Goal: Transaction & Acquisition: Purchase product/service

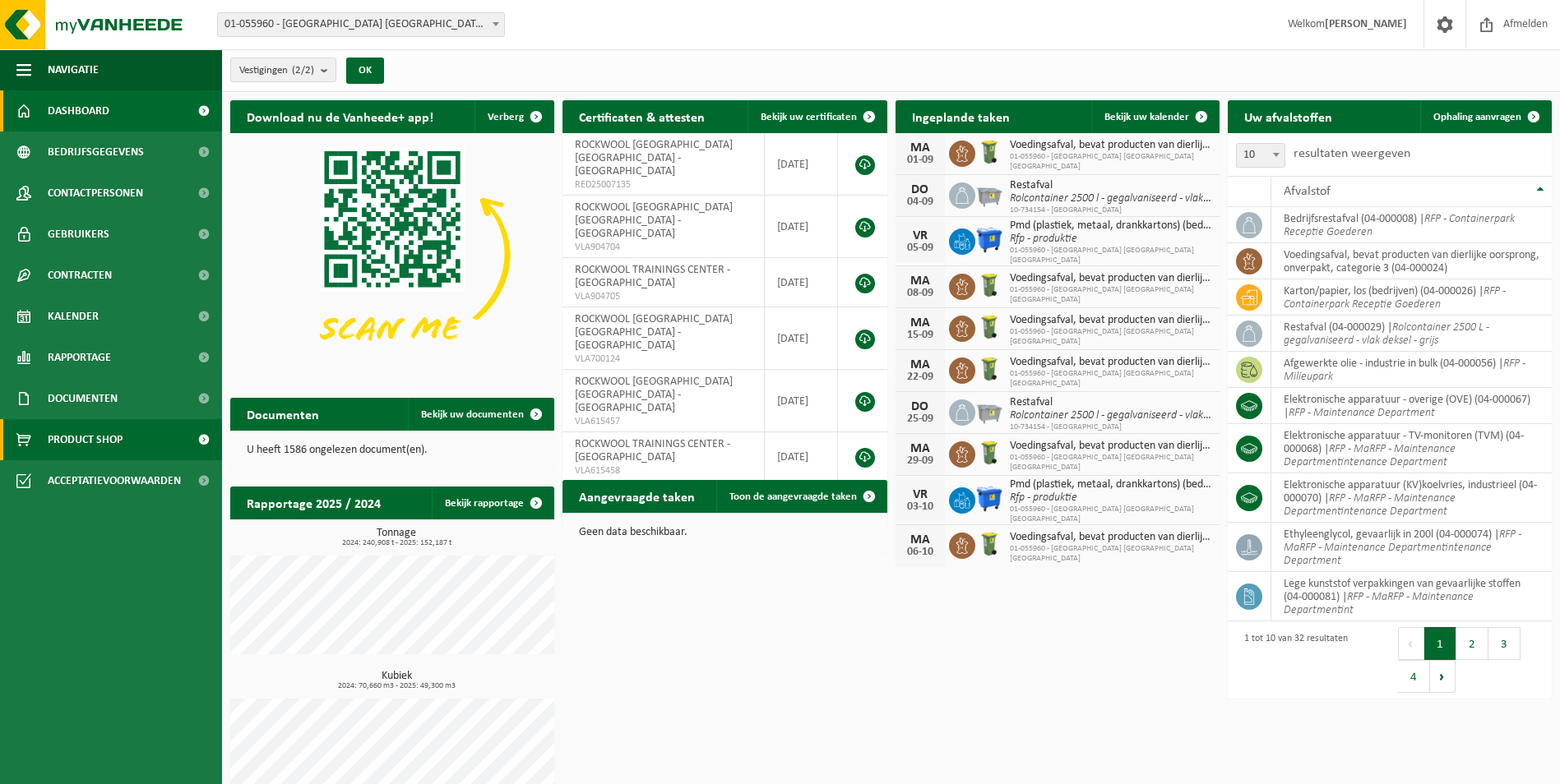
click at [84, 437] on span "Product Shop" at bounding box center [85, 440] width 75 height 41
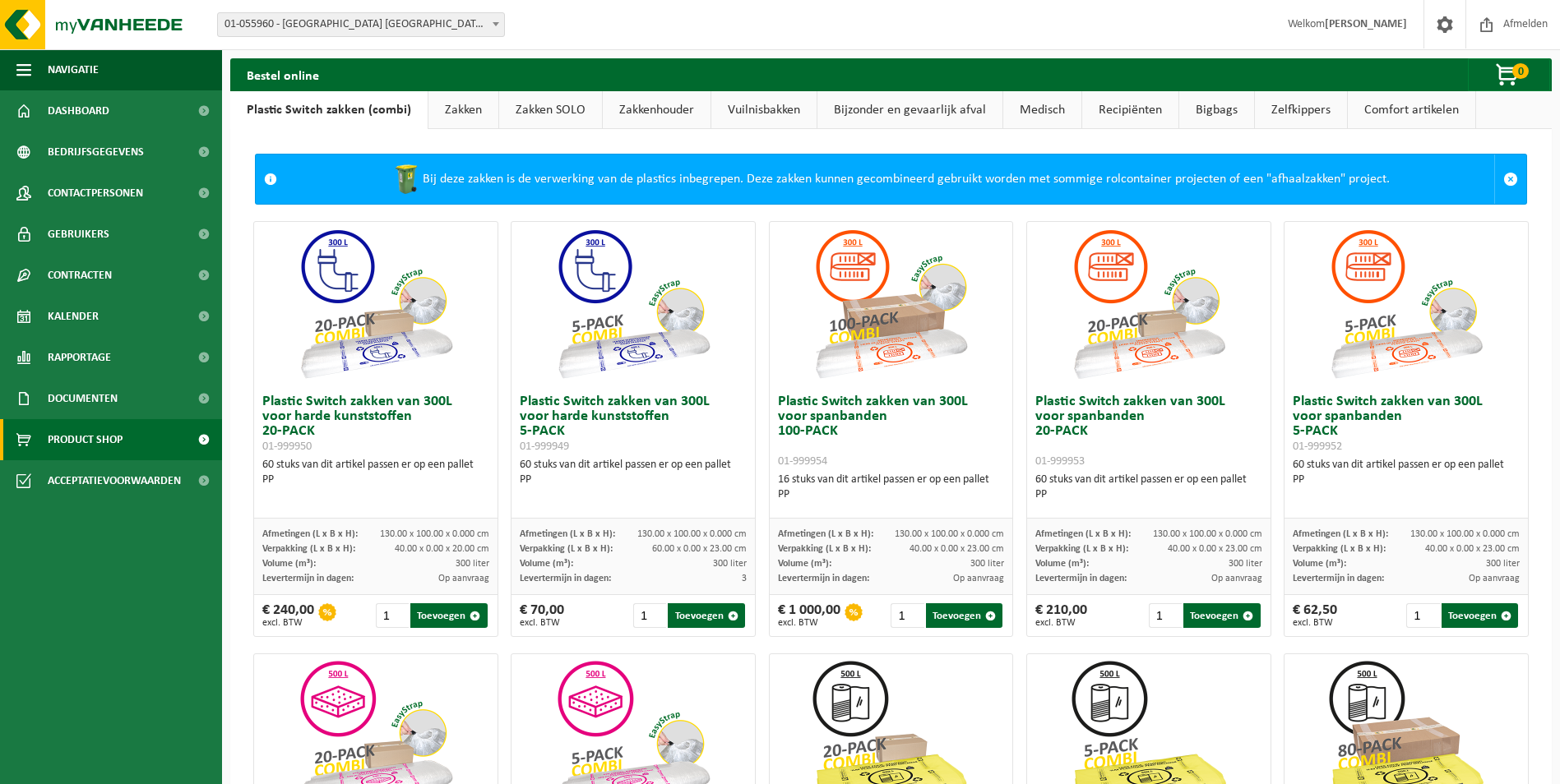
click at [760, 108] on link "Vuilnisbakken" at bounding box center [763, 109] width 105 height 38
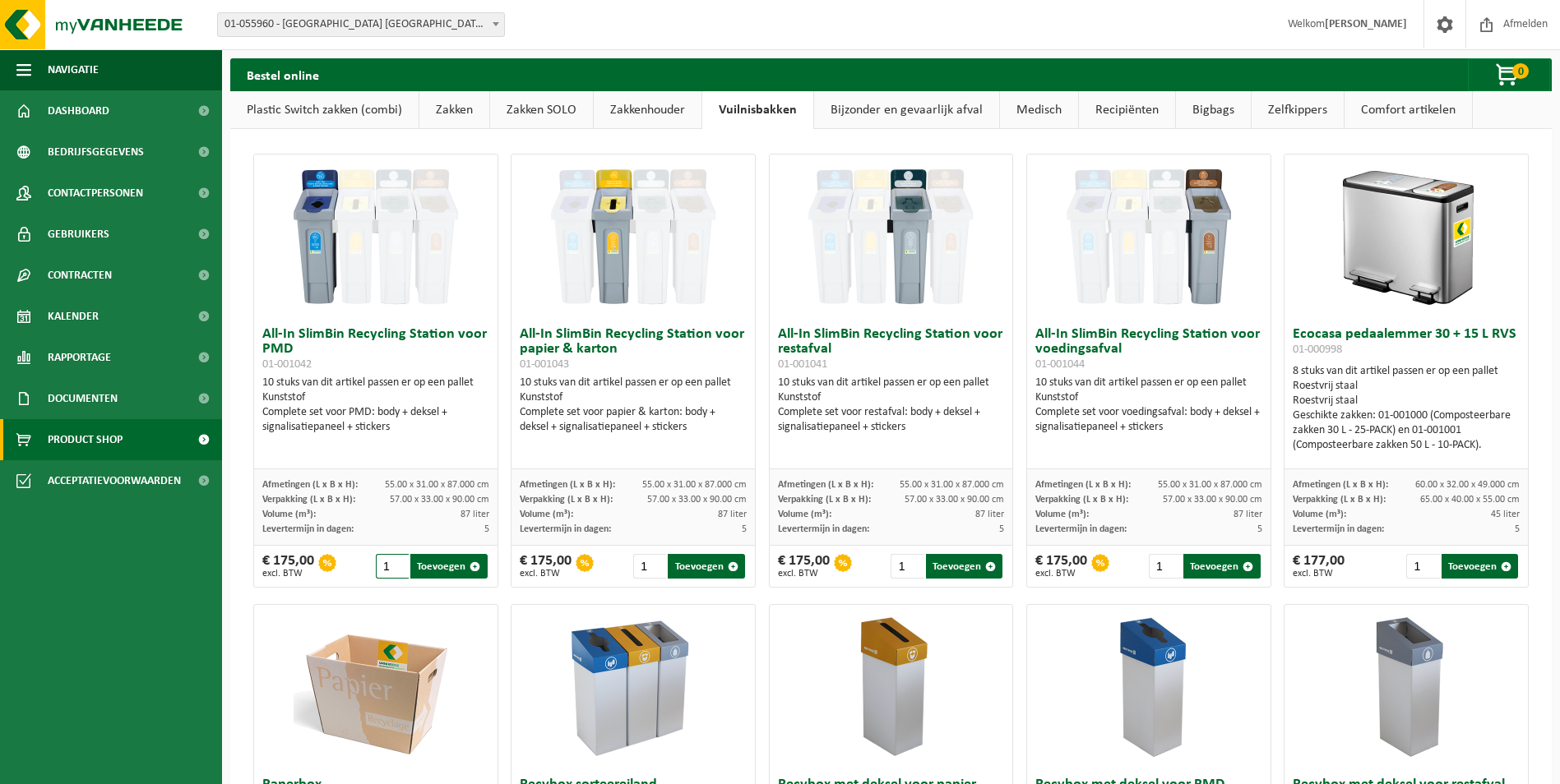
click at [390, 570] on input "1" at bounding box center [392, 566] width 33 height 24
type input "33"
click at [638, 563] on input "1" at bounding box center [649, 566] width 33 height 24
type input "33"
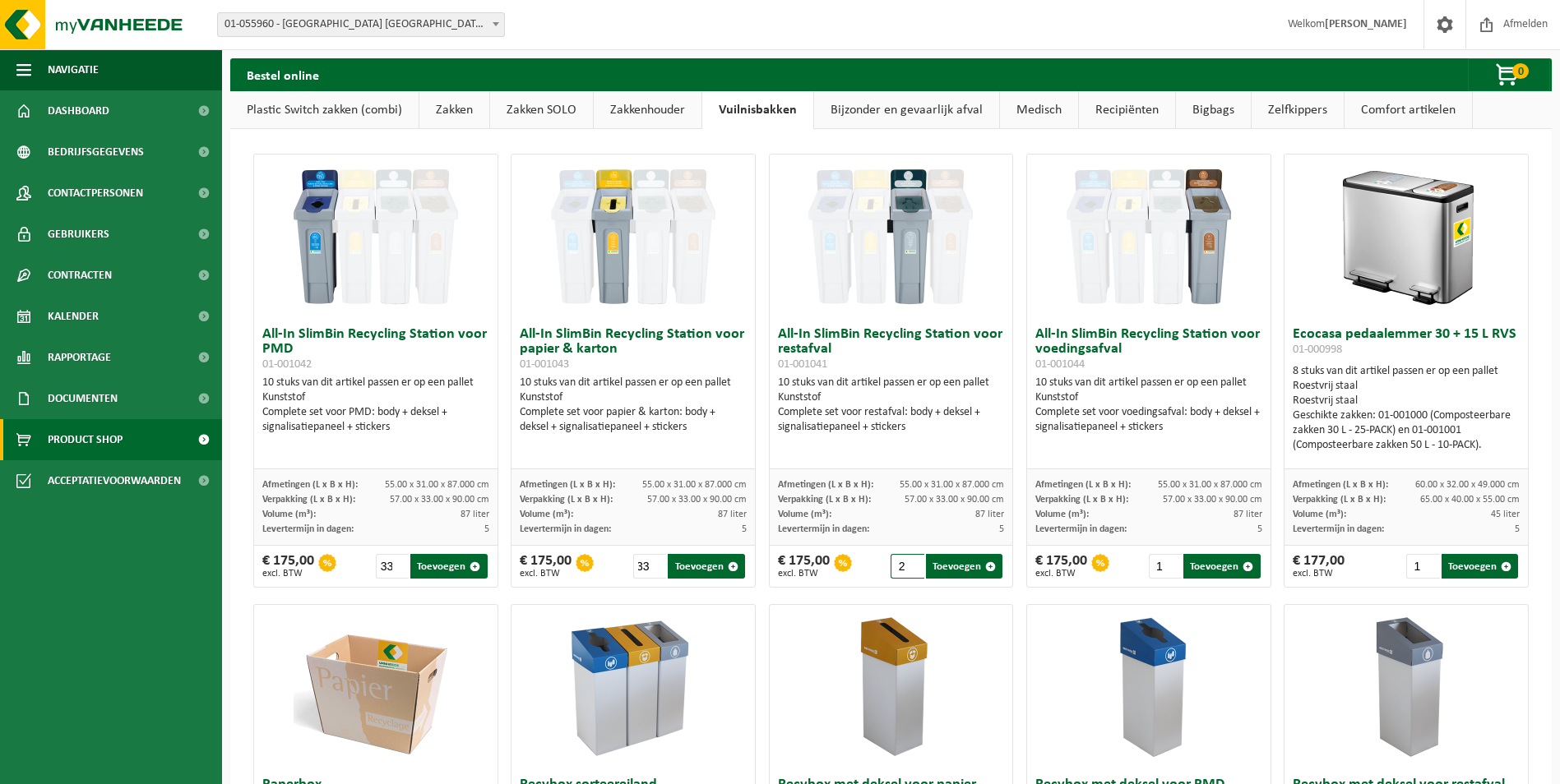
type input "2"
click at [902, 566] on input "2" at bounding box center [906, 566] width 33 height 24
click at [936, 571] on button "Toevoegen" at bounding box center [964, 566] width 77 height 24
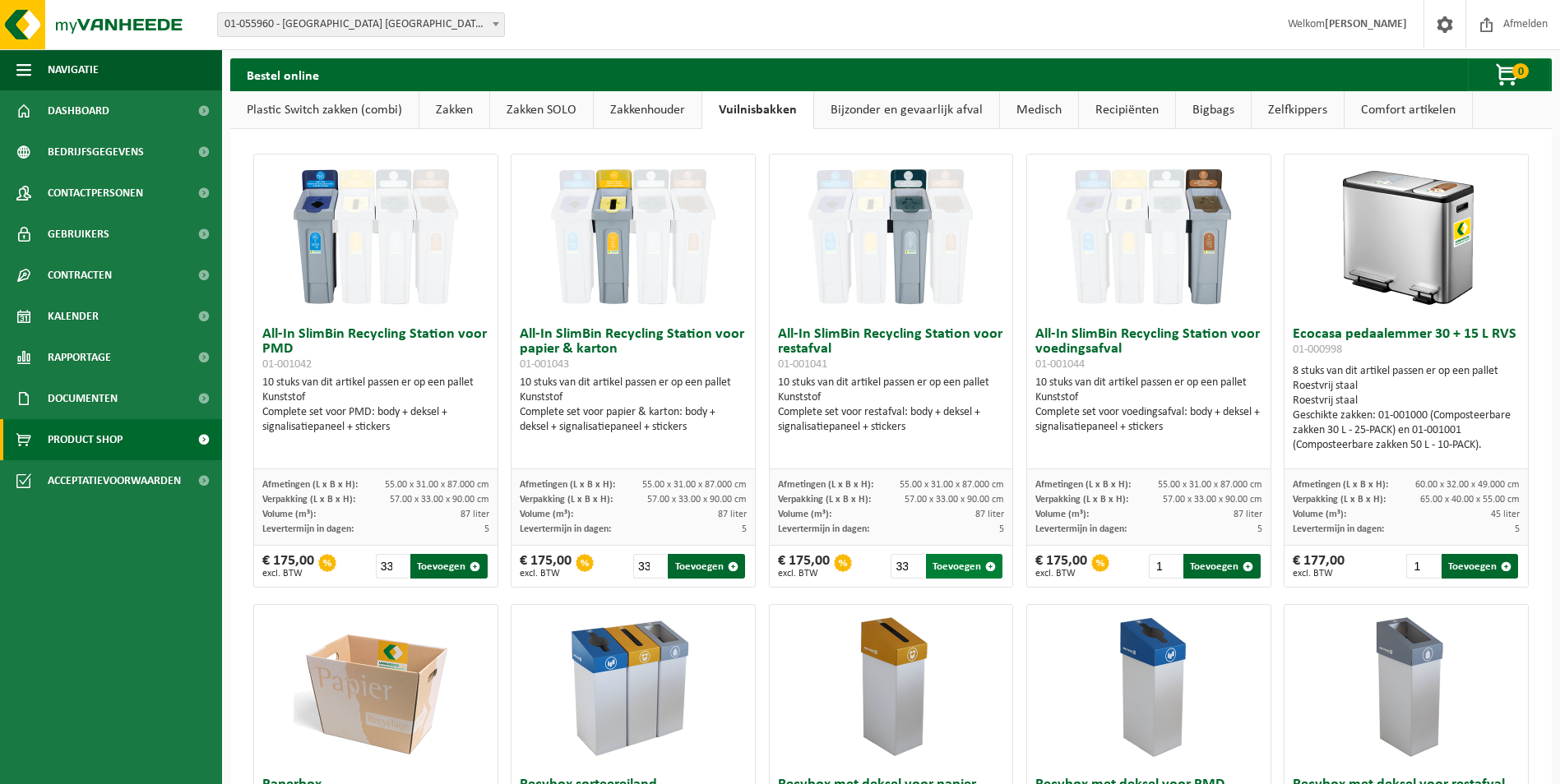
type input "1"
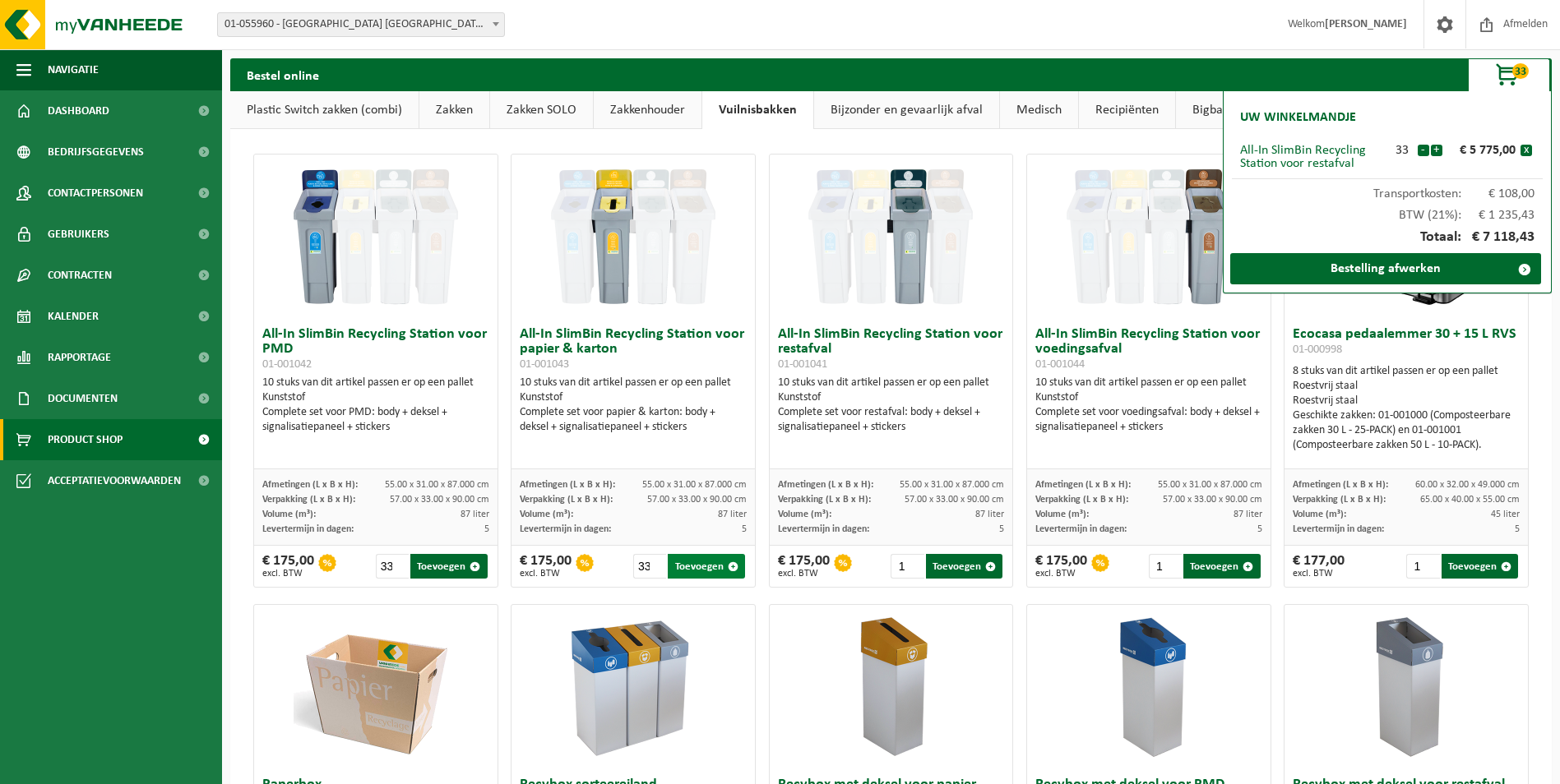
click at [695, 564] on button "Toevoegen" at bounding box center [706, 566] width 77 height 24
type input "1"
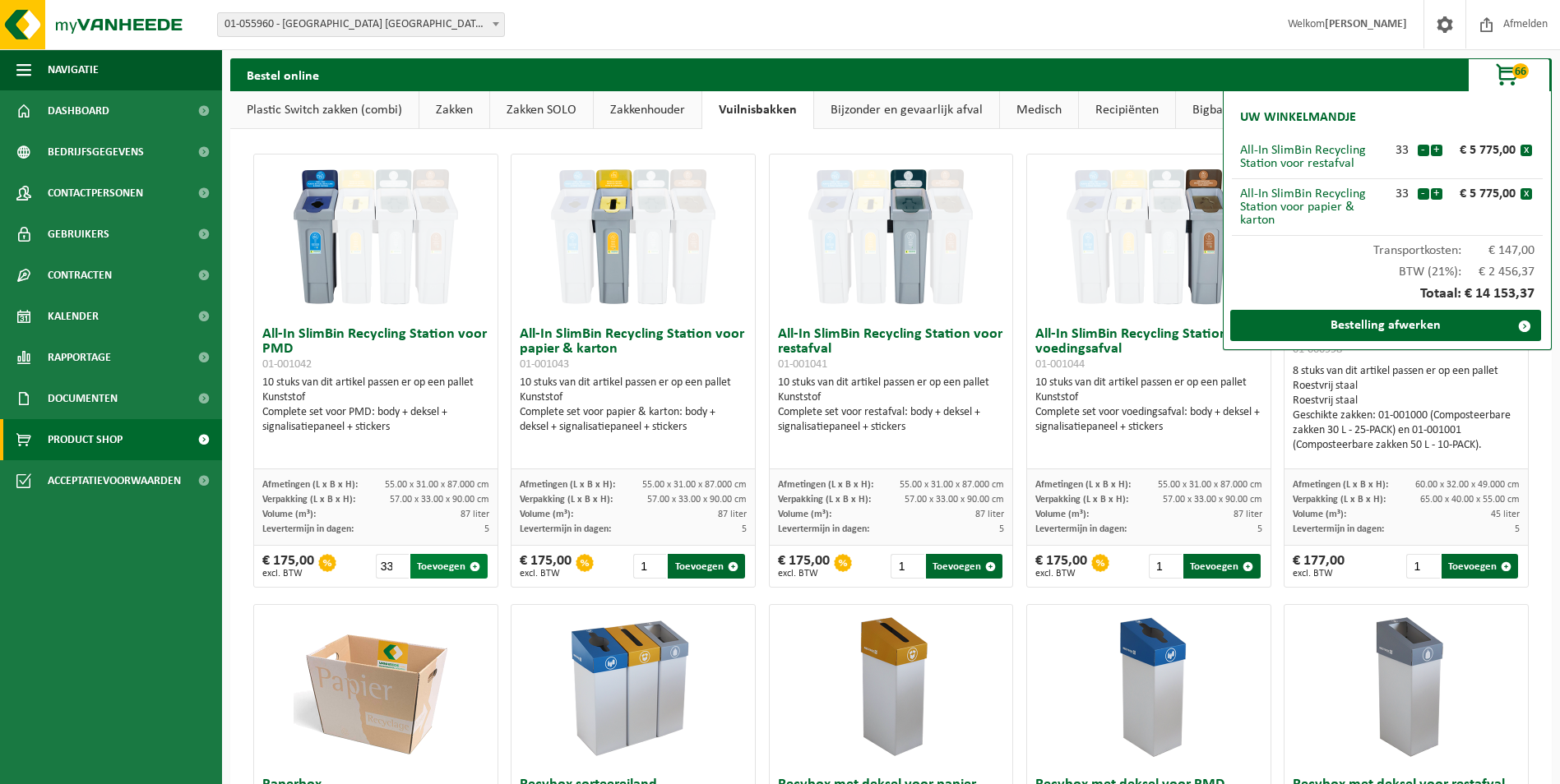
click at [416, 565] on button "Toevoegen" at bounding box center [448, 566] width 77 height 24
type input "1"
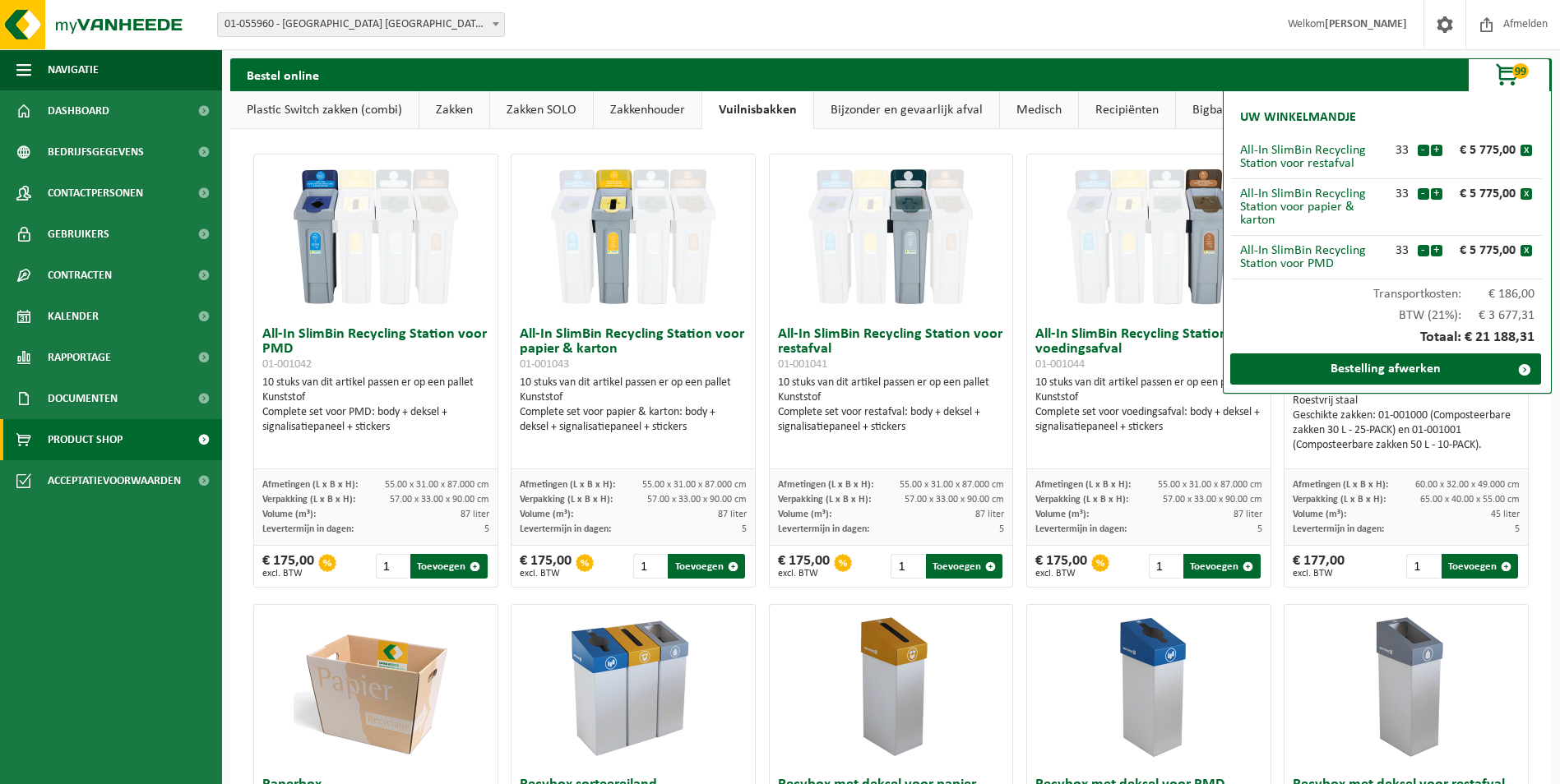
click at [463, 104] on link "Zakken" at bounding box center [454, 109] width 70 height 38
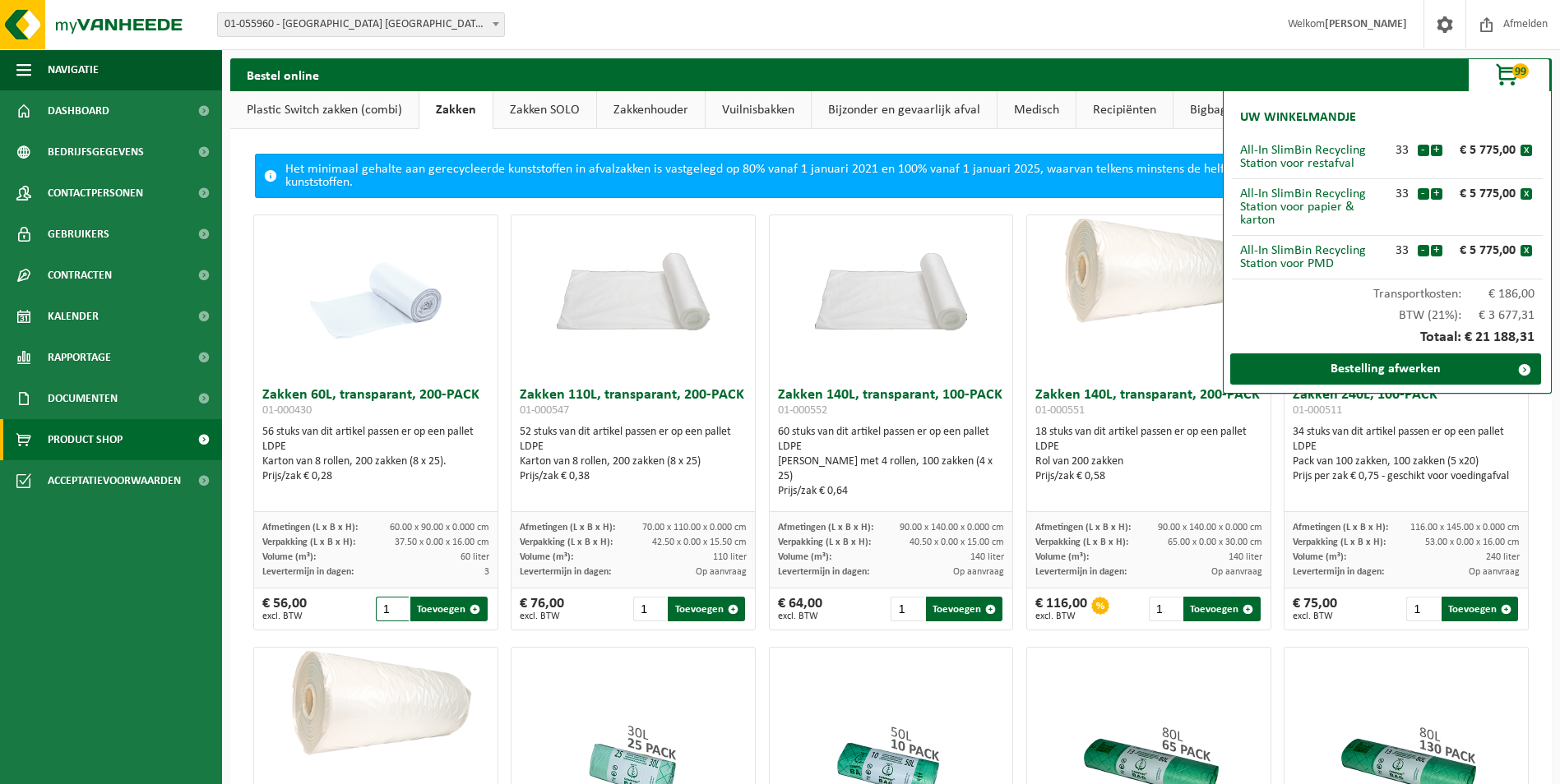
click at [389, 616] on input "1" at bounding box center [392, 609] width 33 height 24
click at [456, 611] on button "Toevoegen" at bounding box center [448, 609] width 77 height 24
type input "1"
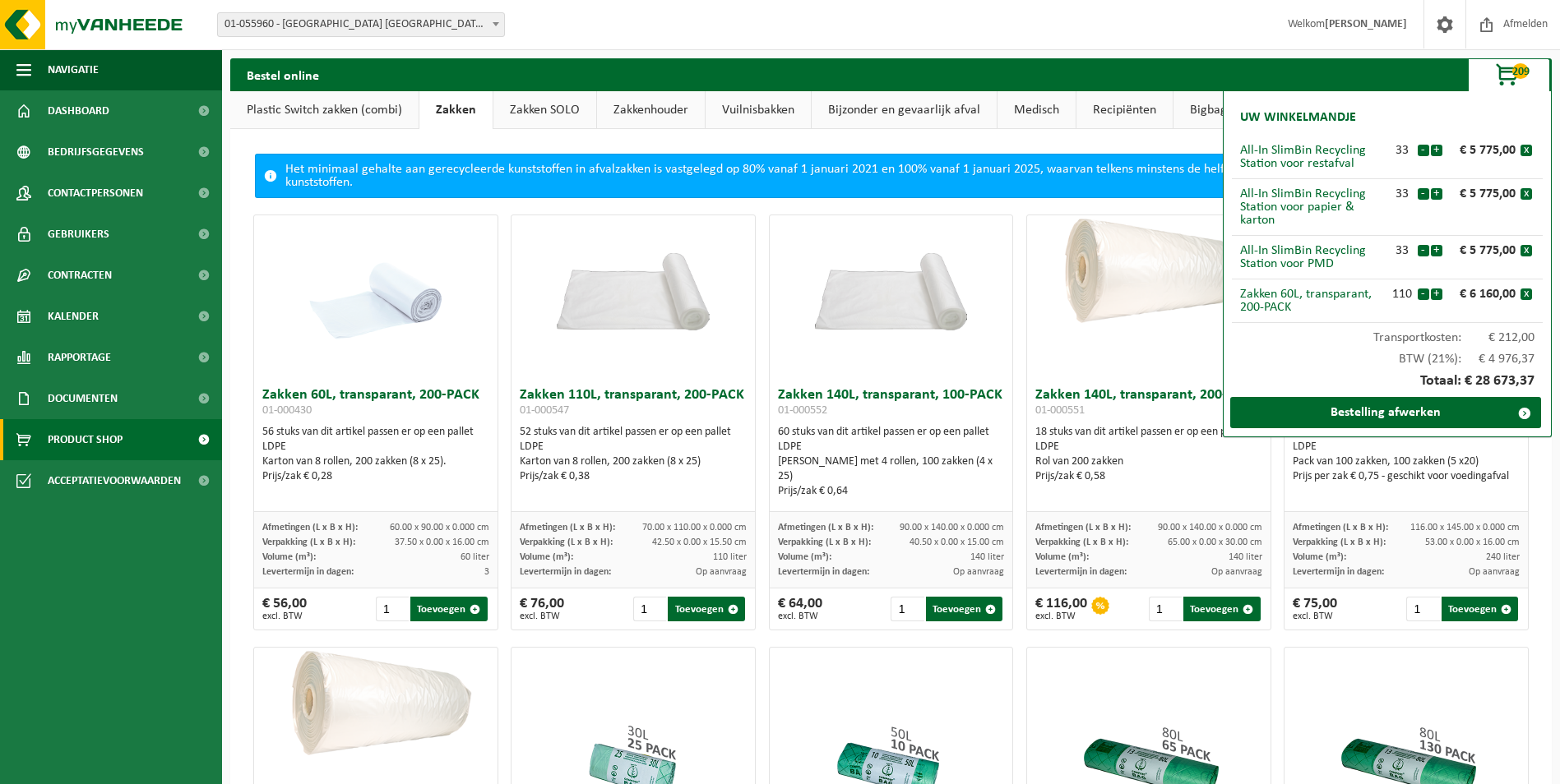
click at [751, 104] on link "Vuilnisbakken" at bounding box center [758, 109] width 105 height 38
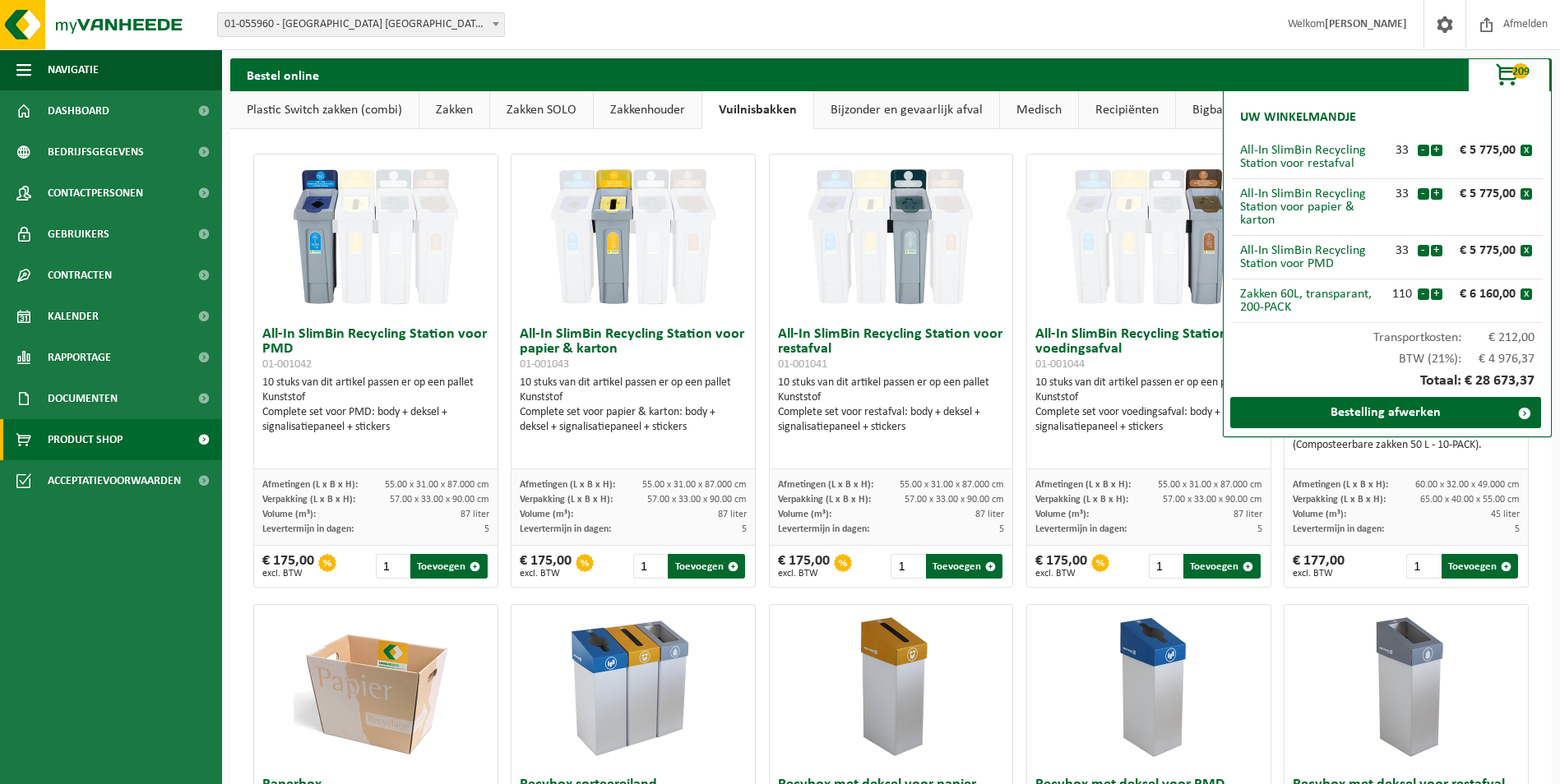
click at [1506, 74] on span "button" at bounding box center [1509, 75] width 83 height 33
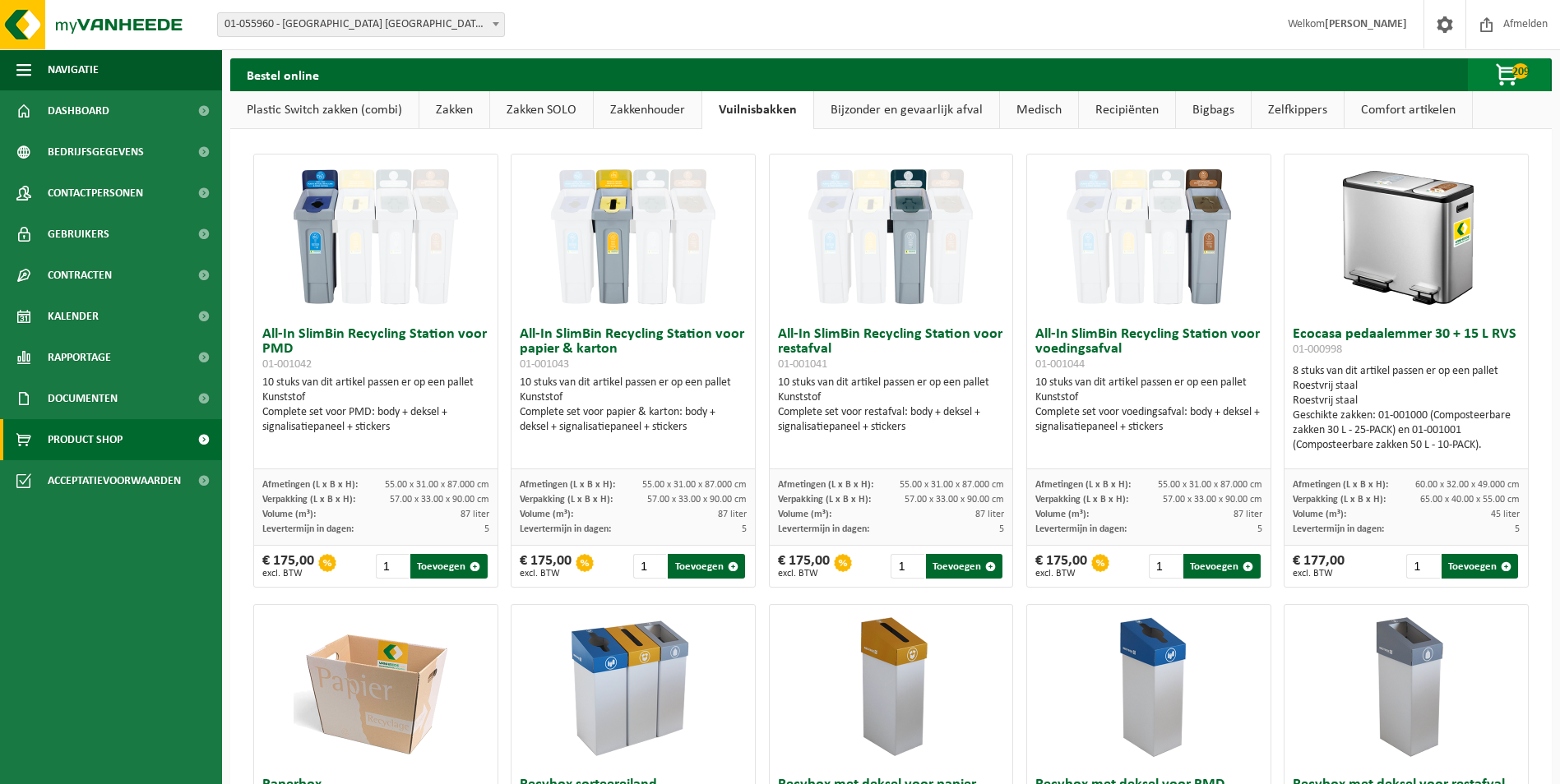
click at [1503, 71] on span "button" at bounding box center [1509, 75] width 83 height 33
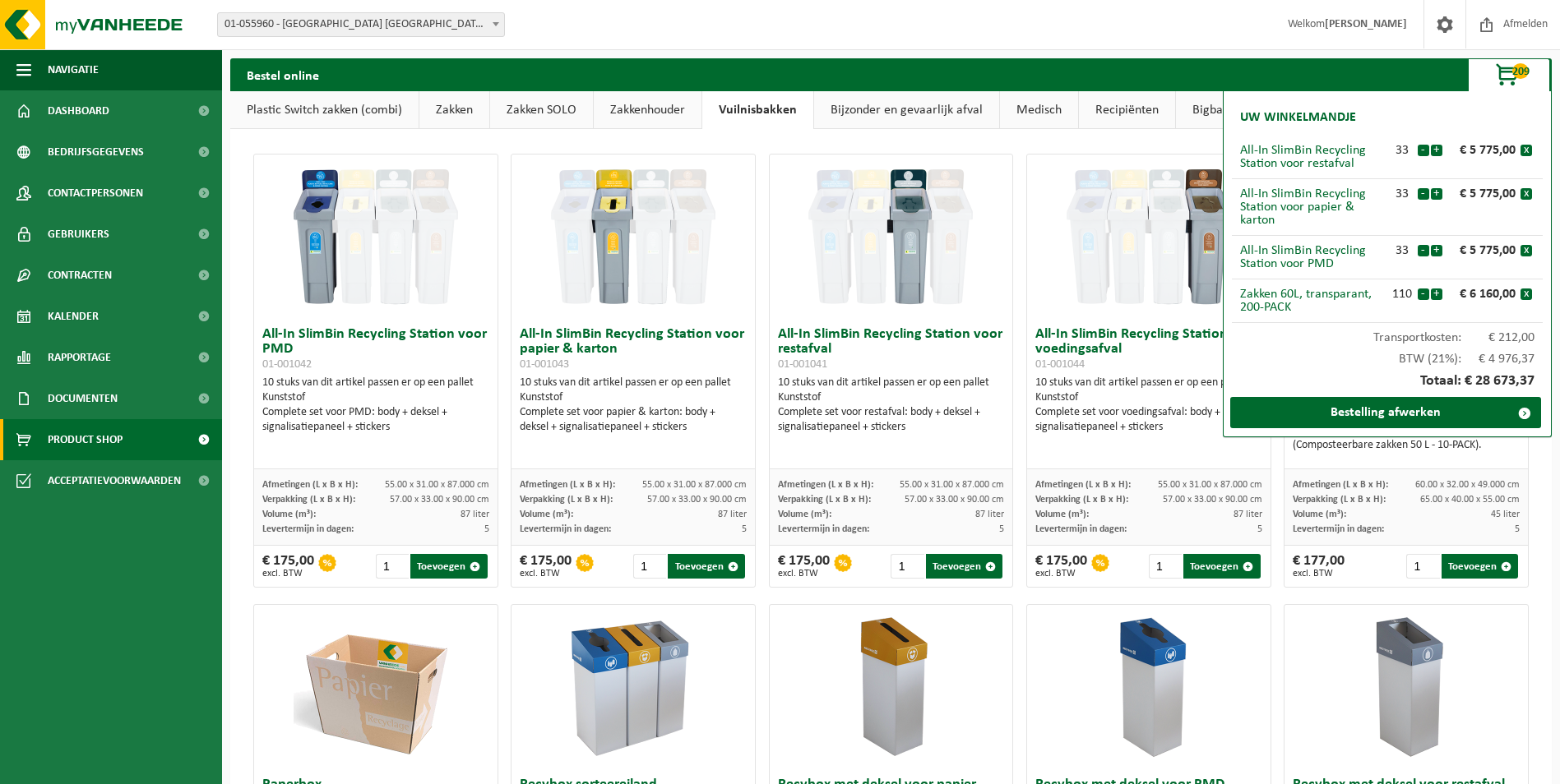
click at [1509, 72] on span "button" at bounding box center [1509, 75] width 83 height 33
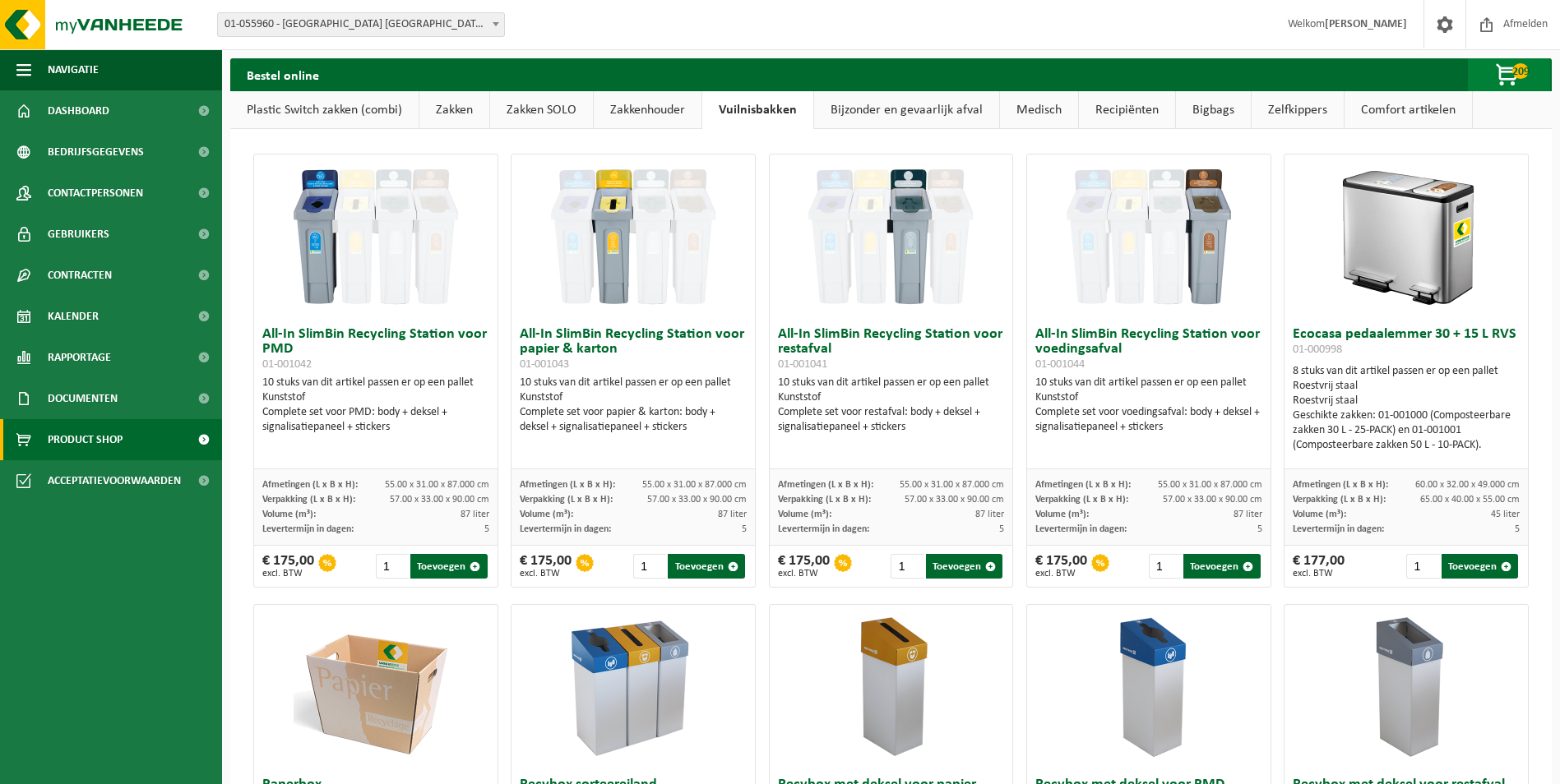
click at [1518, 66] on span "209" at bounding box center [1520, 71] width 17 height 16
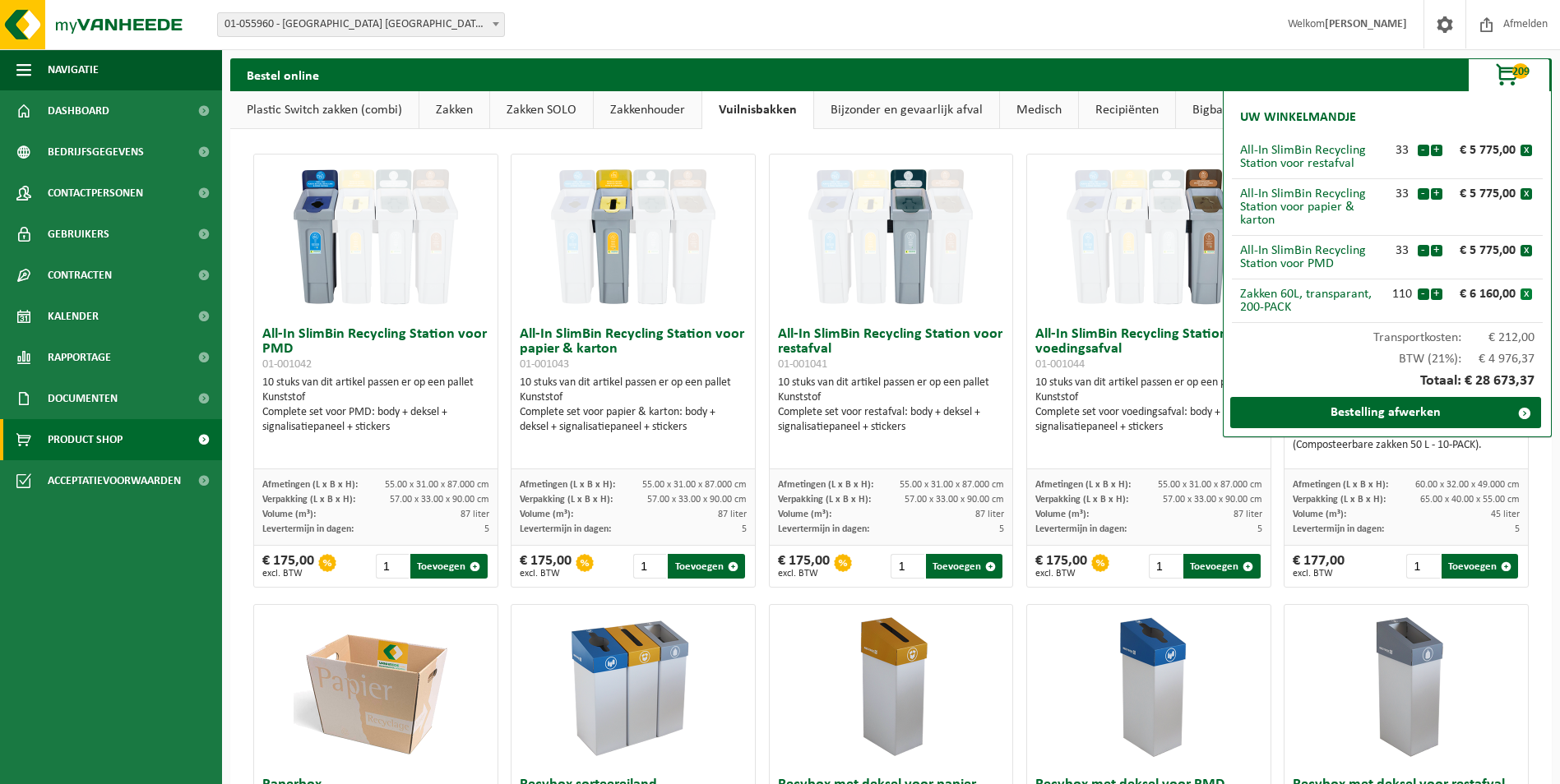
click at [1529, 294] on button "x" at bounding box center [1526, 295] width 12 height 12
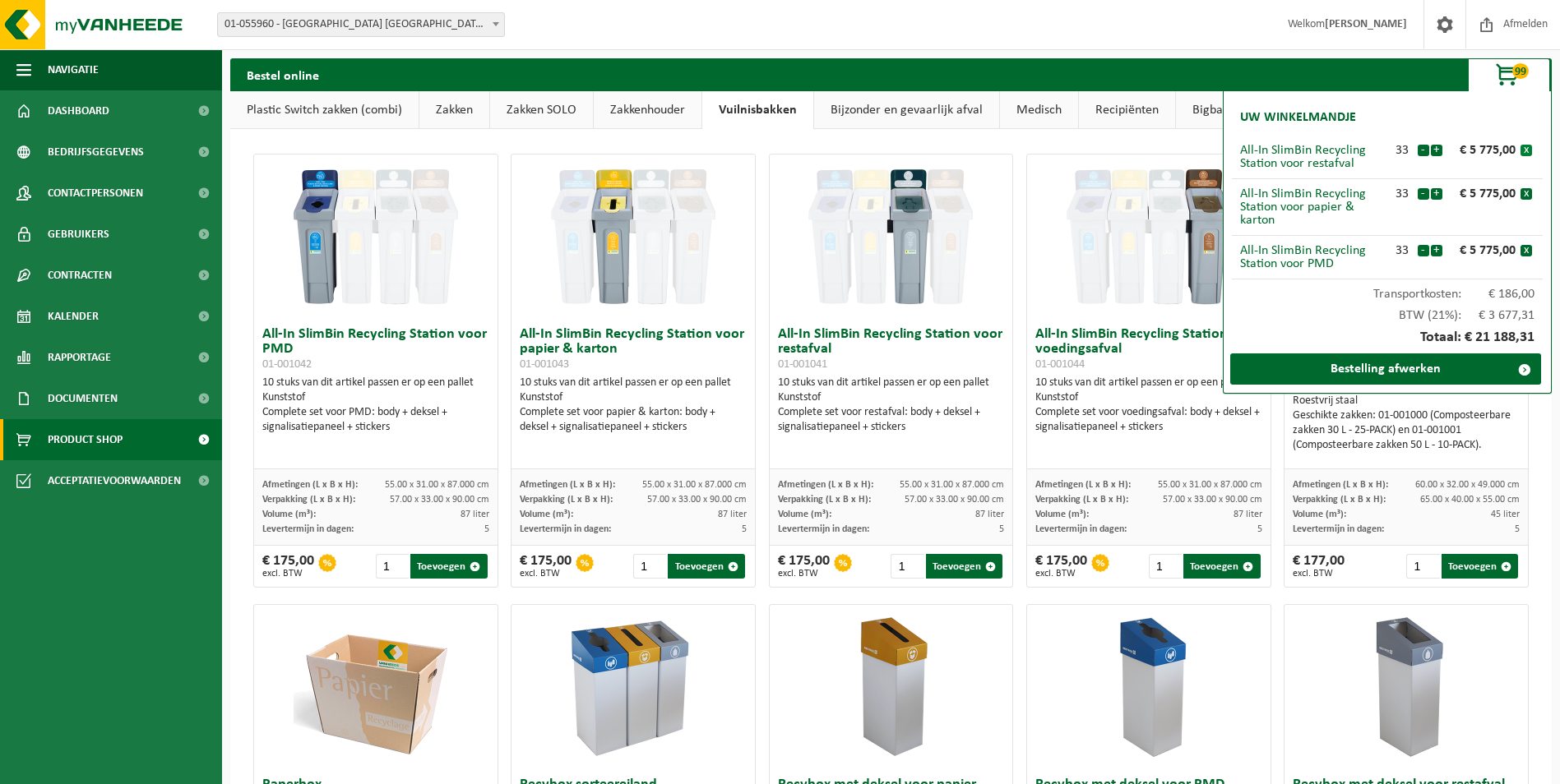
click at [1524, 148] on button "x" at bounding box center [1526, 151] width 12 height 12
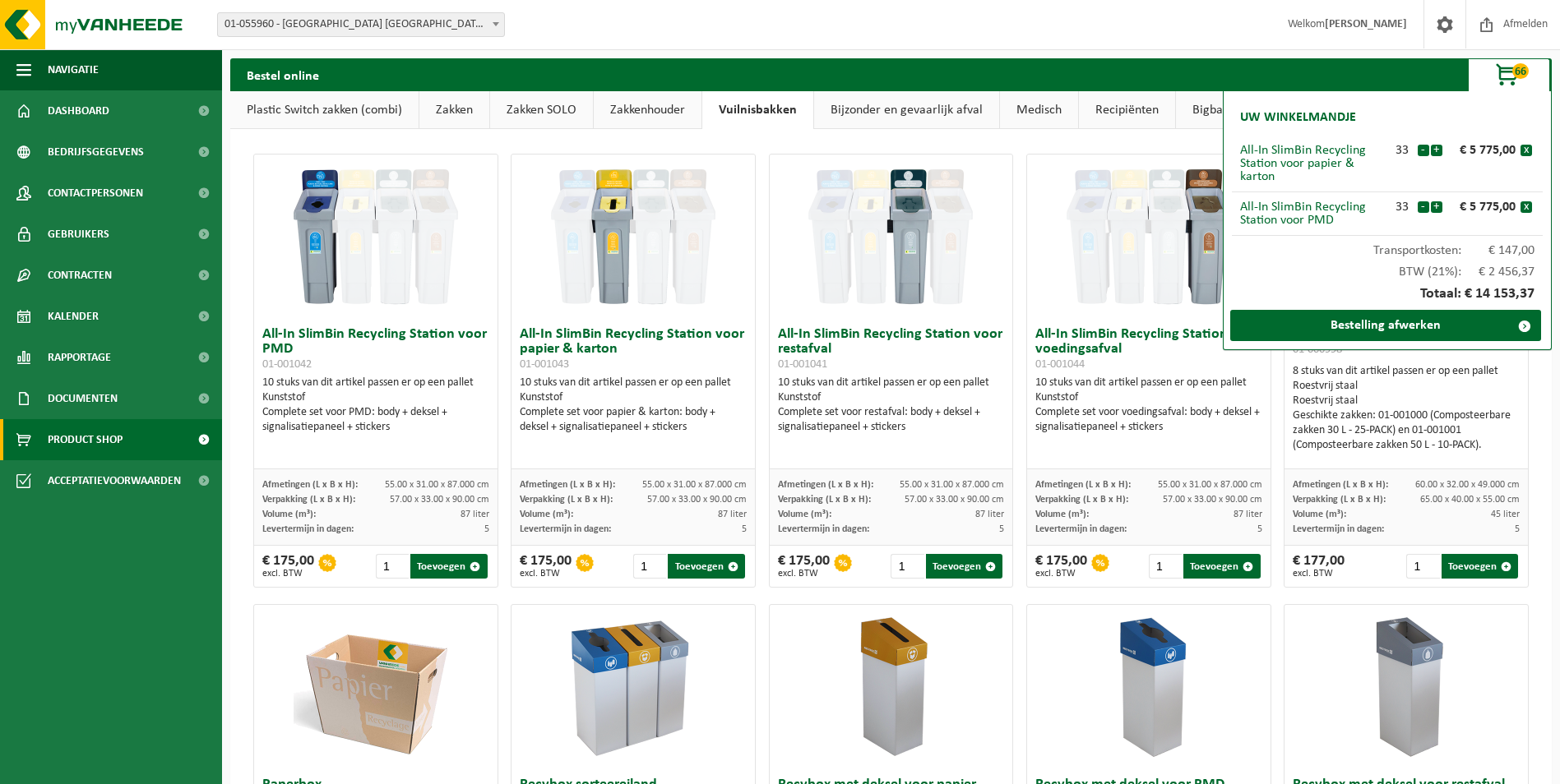
click at [1524, 148] on button "x" at bounding box center [1526, 151] width 12 height 12
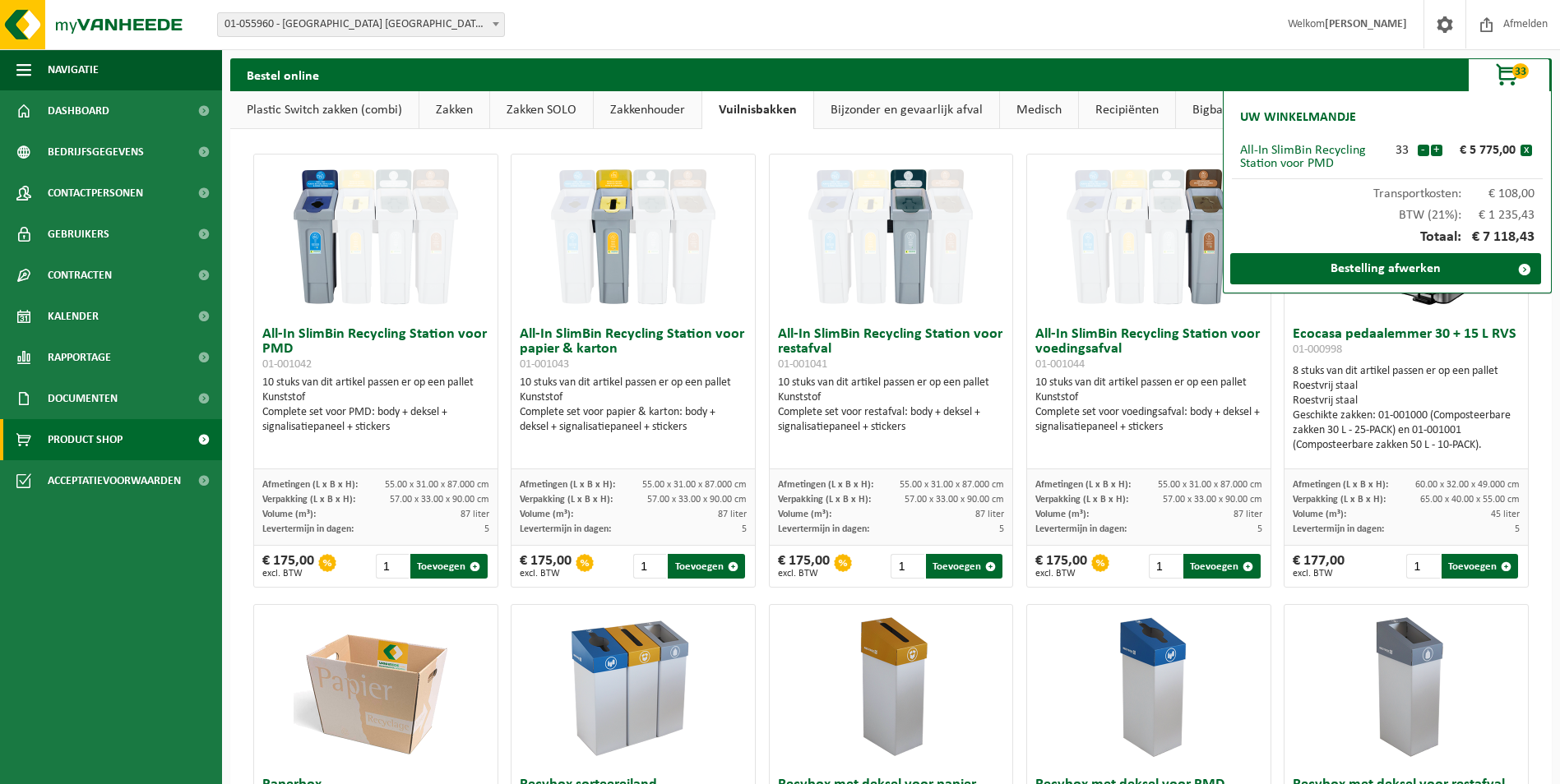
click at [1524, 148] on button "x" at bounding box center [1526, 151] width 12 height 12
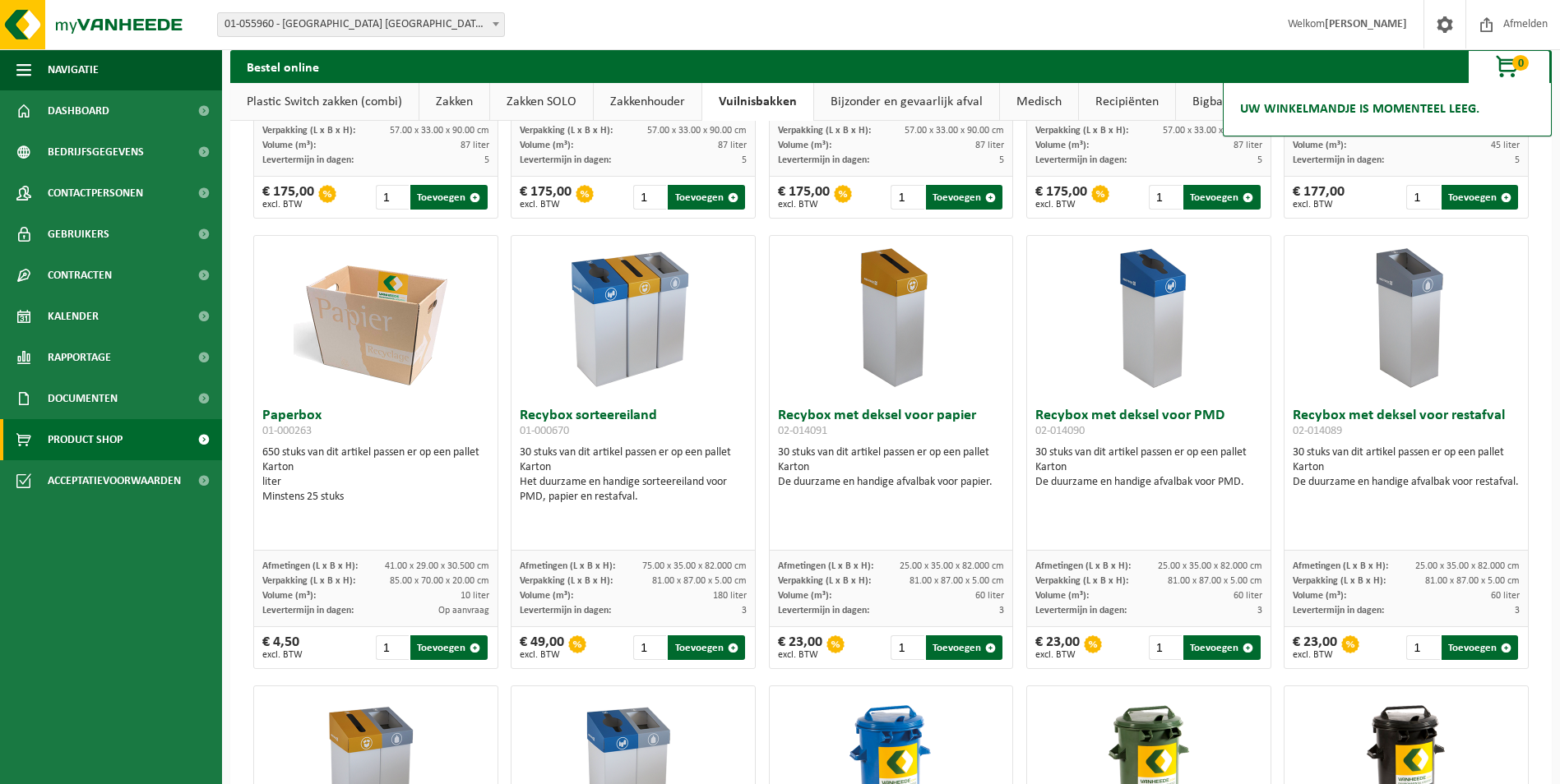
scroll to position [411, 0]
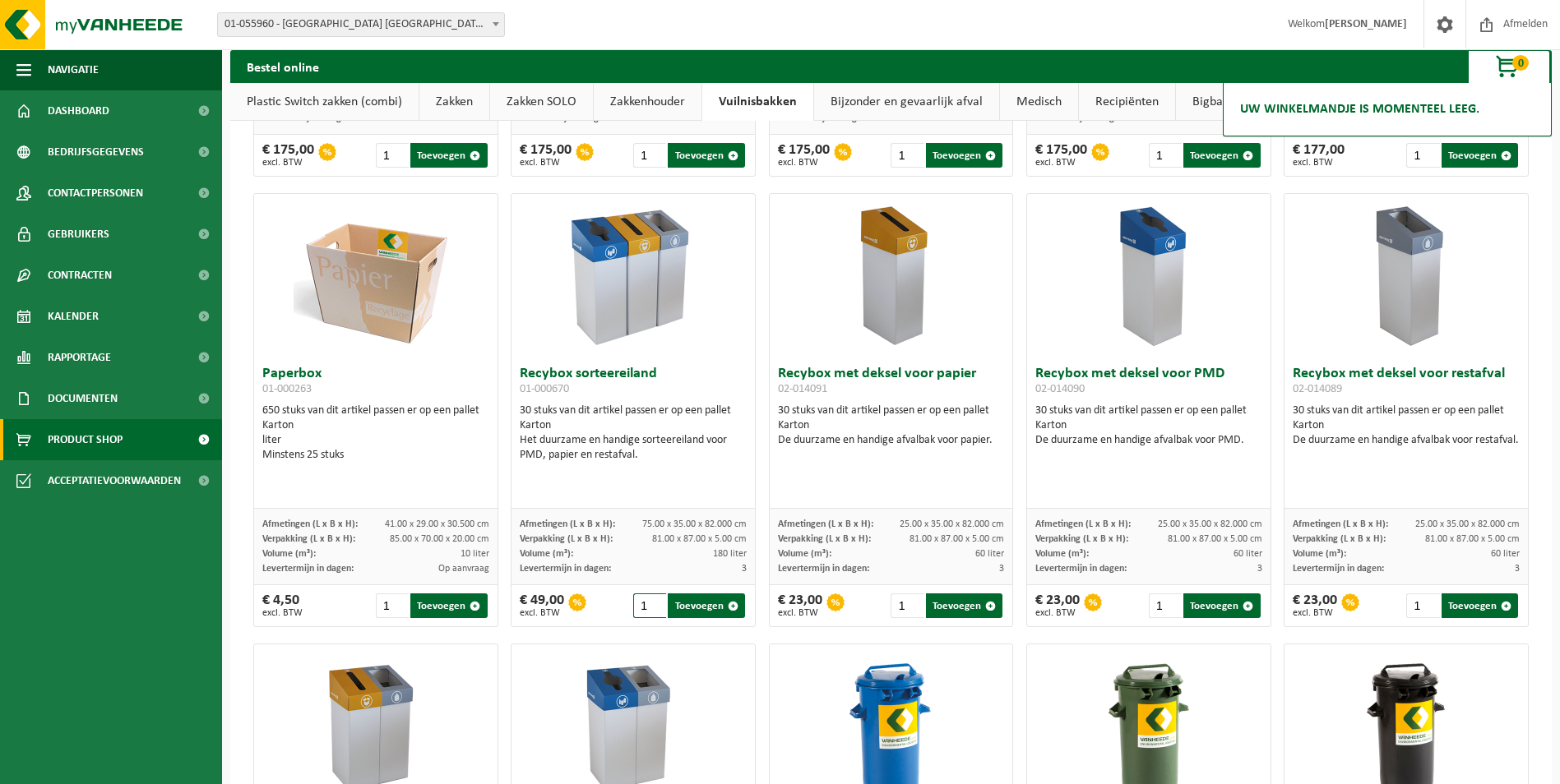
click at [649, 605] on input "1" at bounding box center [649, 605] width 33 height 24
click at [689, 604] on button "Toevoegen" at bounding box center [706, 605] width 77 height 24
type input "1"
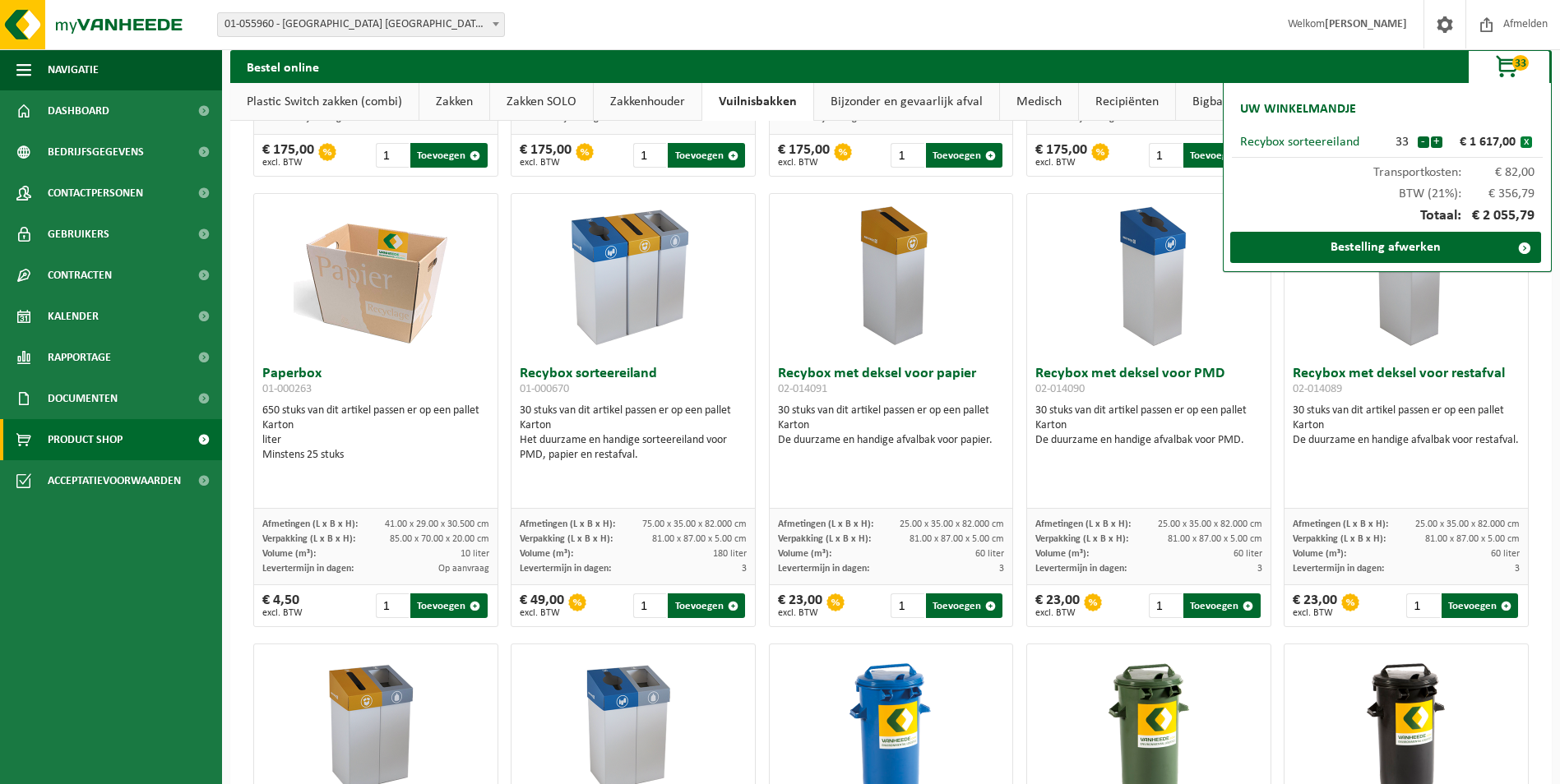
click at [1522, 144] on button "x" at bounding box center [1526, 142] width 12 height 12
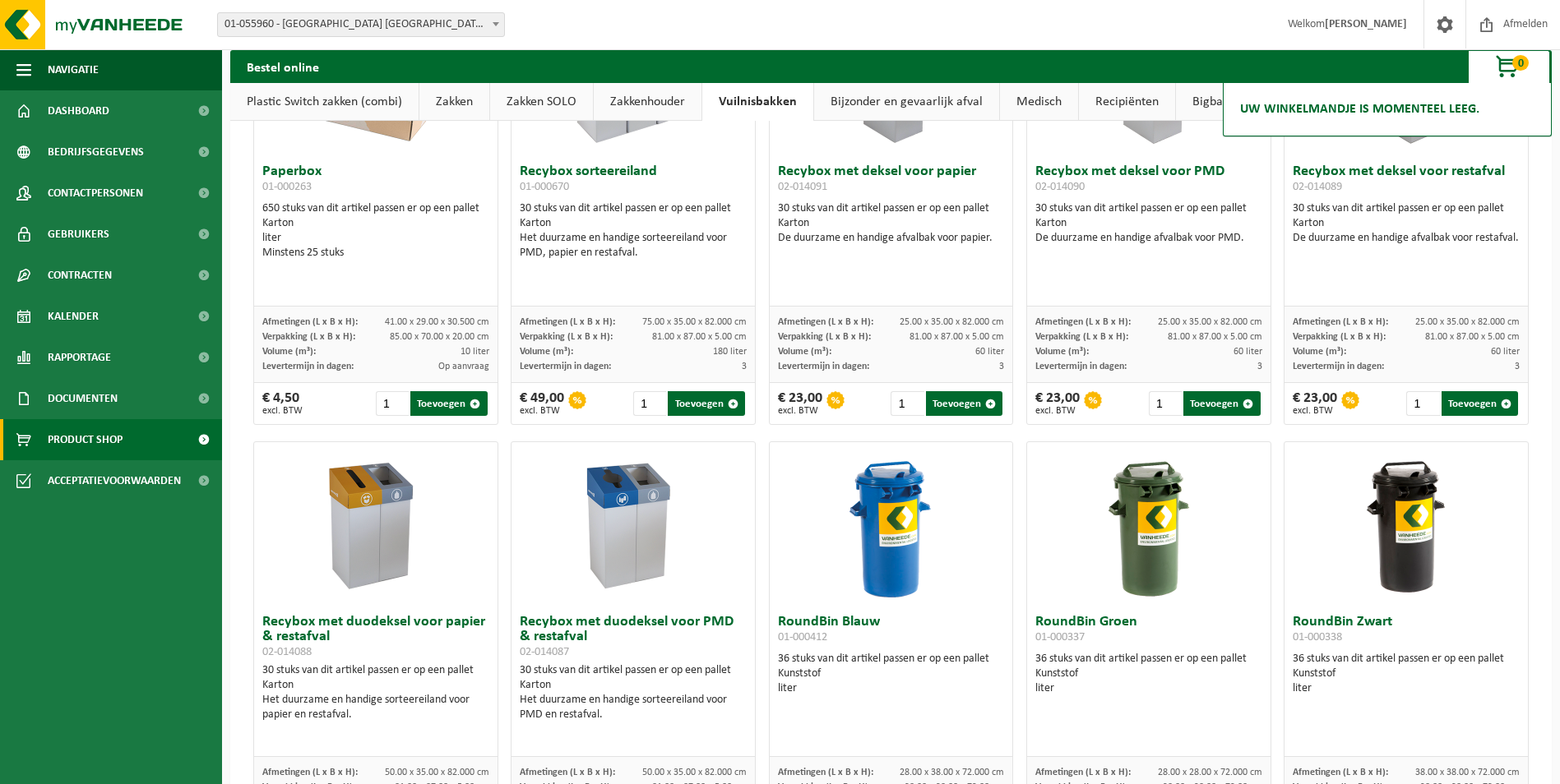
scroll to position [575, 0]
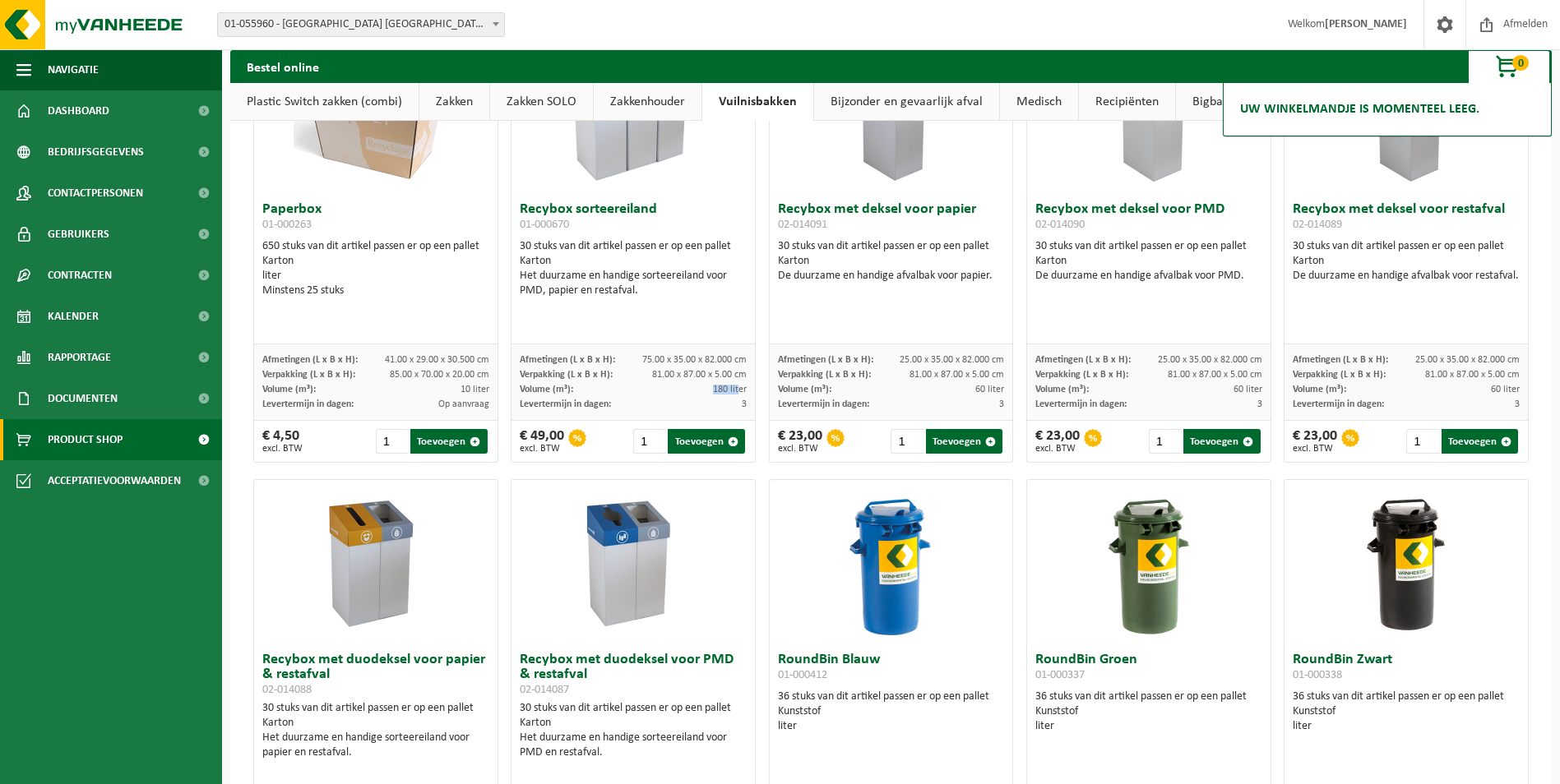
drag, startPoint x: 707, startPoint y: 392, endPoint x: 735, endPoint y: 392, distance: 28.0
click at [735, 392] on div "Volume (m³): 180 liter" at bounding box center [633, 390] width 227 height 15
drag, startPoint x: 956, startPoint y: 394, endPoint x: 980, endPoint y: 394, distance: 24.0
click at [980, 394] on div "Volume (m³): 60 liter" at bounding box center [890, 390] width 227 height 15
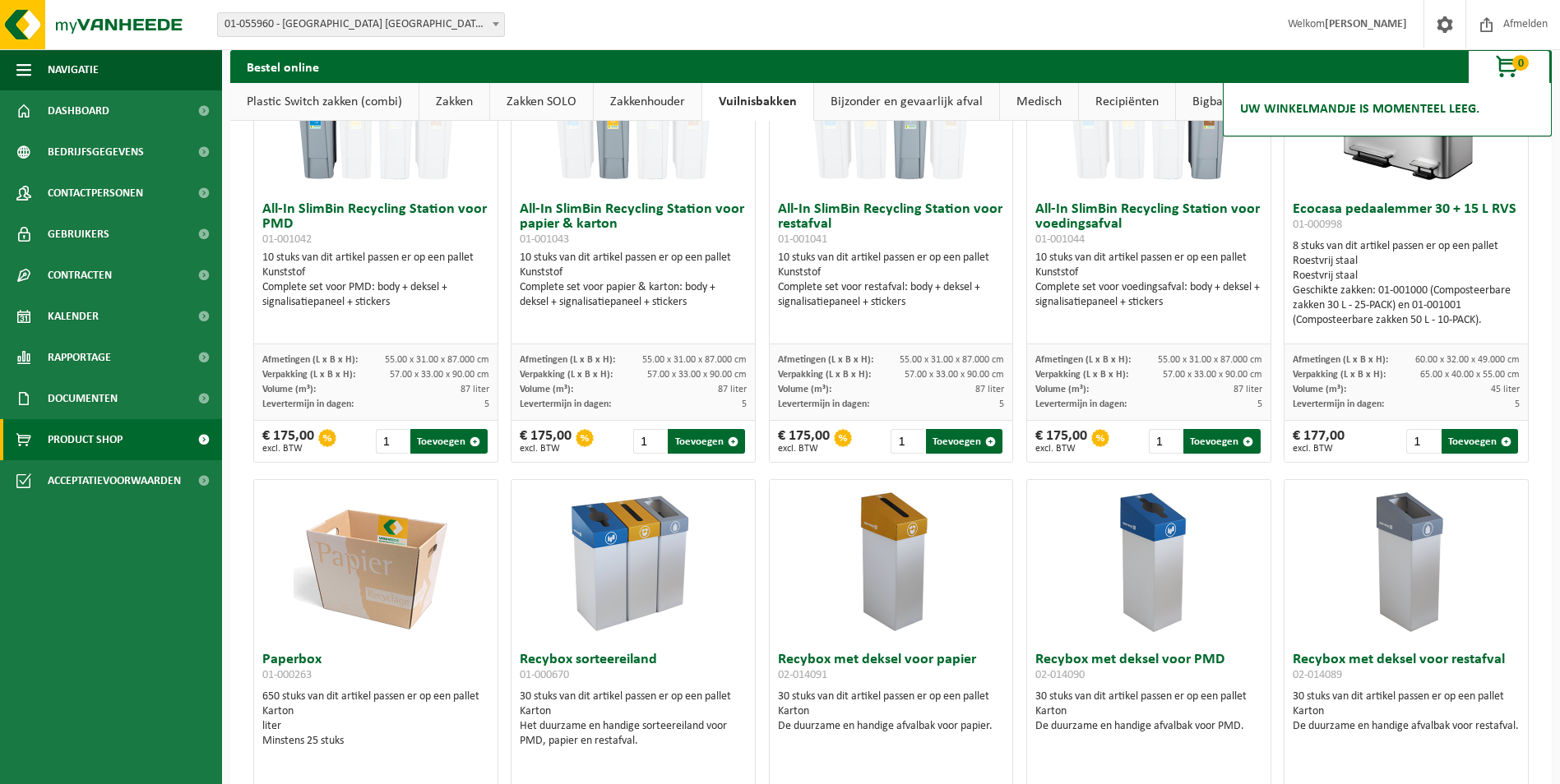
scroll to position [83, 0]
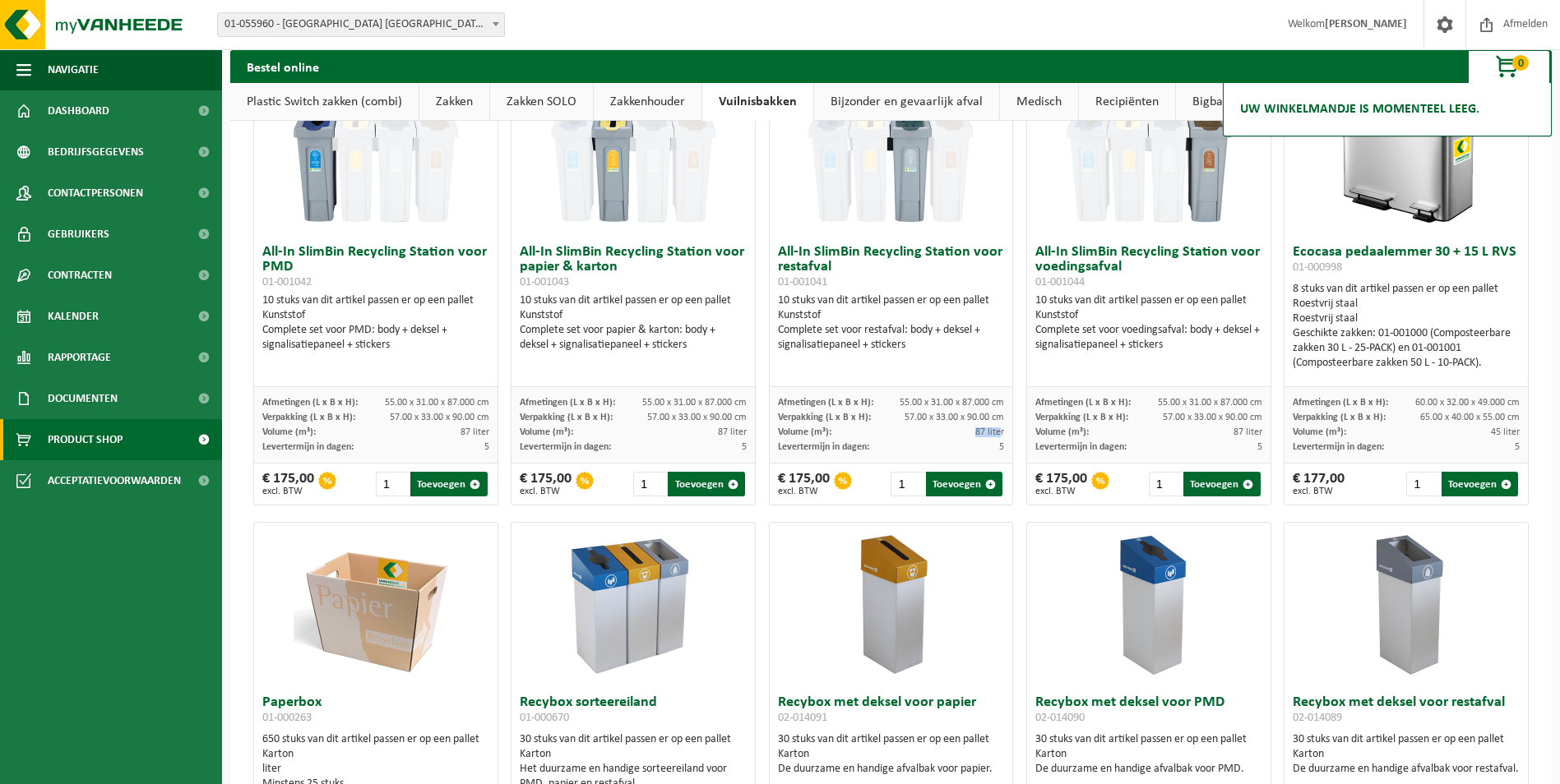
drag, startPoint x: 954, startPoint y: 432, endPoint x: 995, endPoint y: 432, distance: 41.0
click at [995, 432] on div "Volume (m³): 87 liter" at bounding box center [890, 433] width 227 height 15
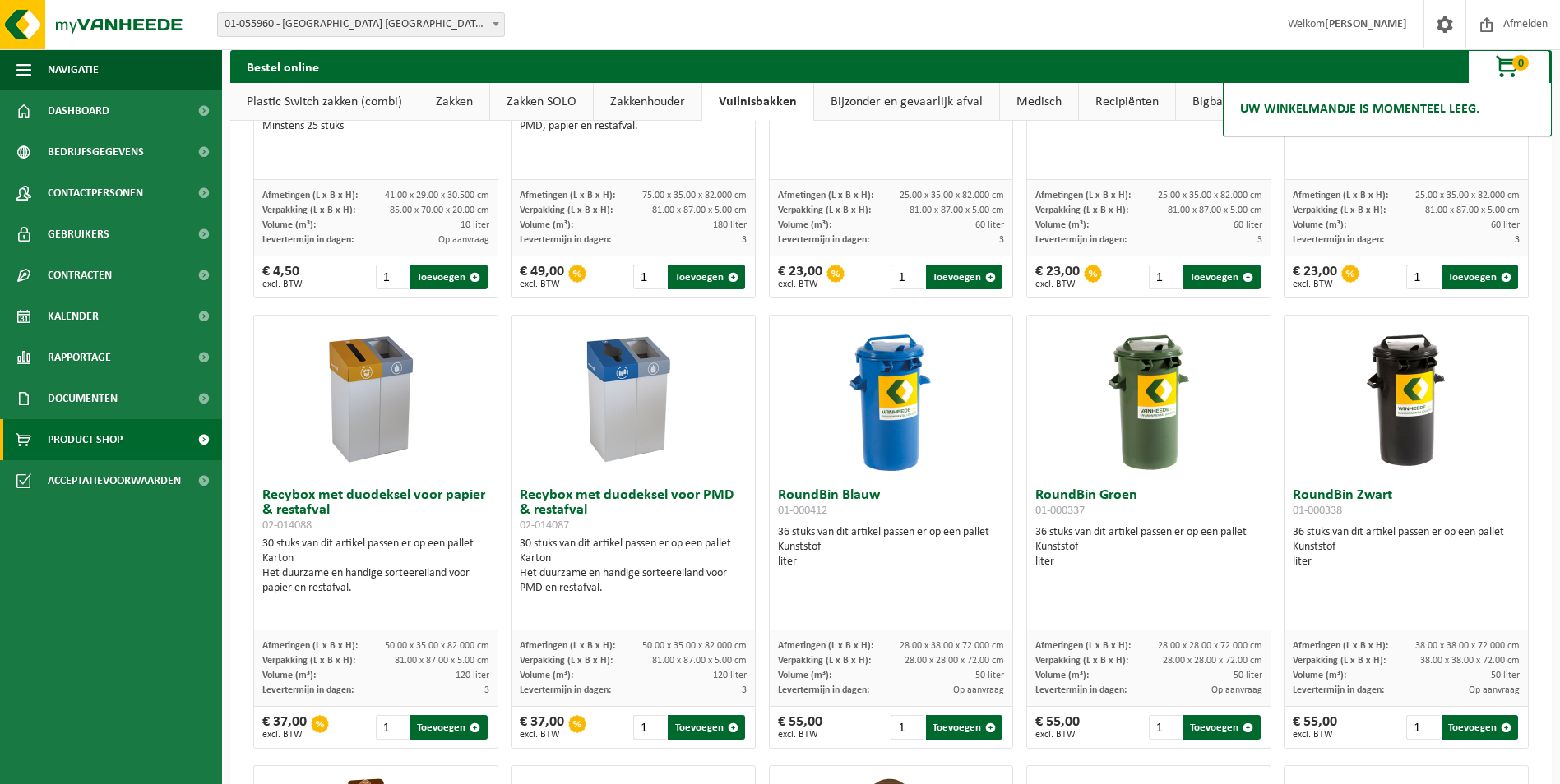
scroll to position [0, 0]
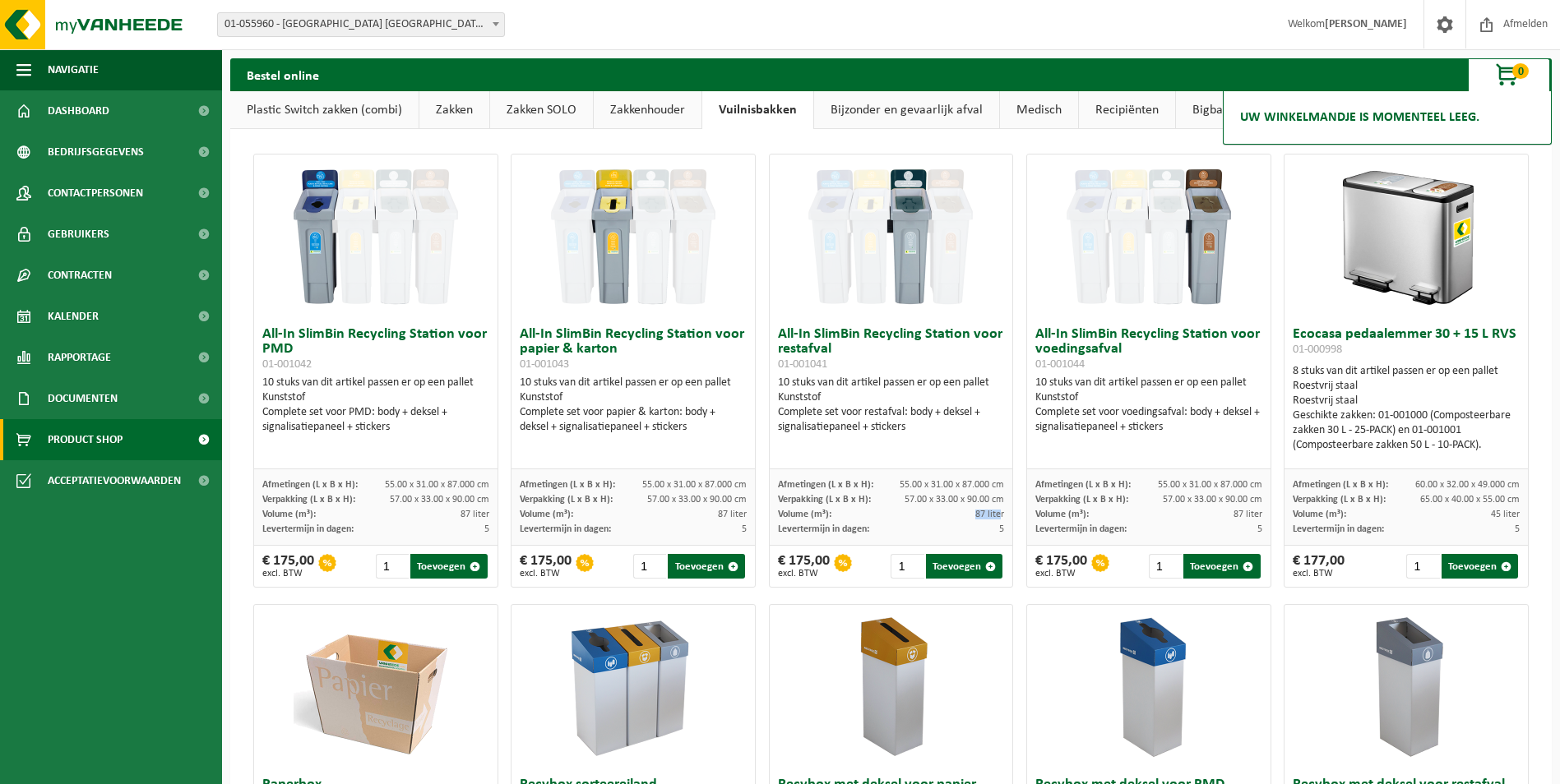
click at [1519, 81] on span "button" at bounding box center [1509, 75] width 83 height 33
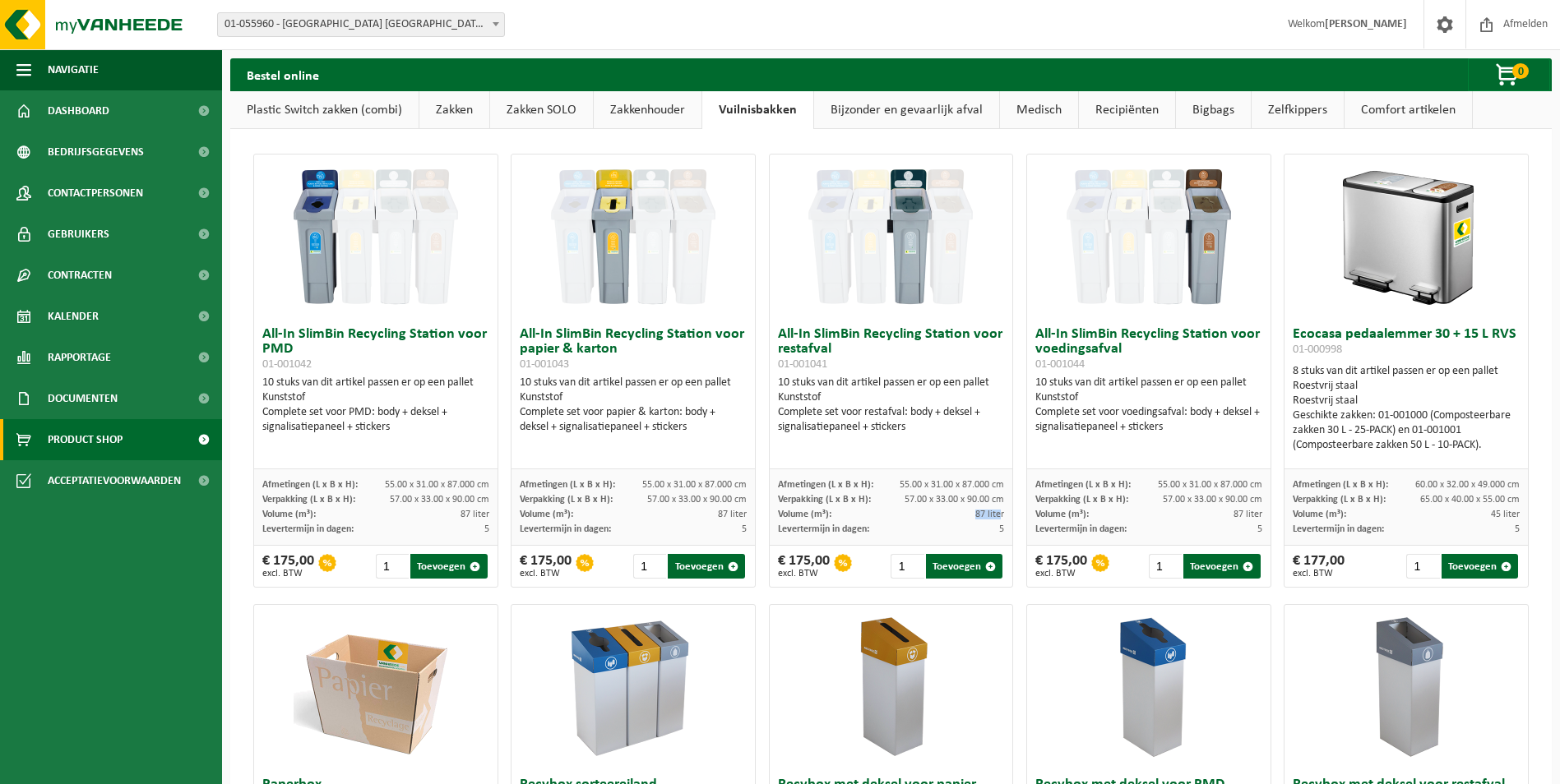
click at [1265, 113] on link "Zelfkippers" at bounding box center [1297, 109] width 92 height 38
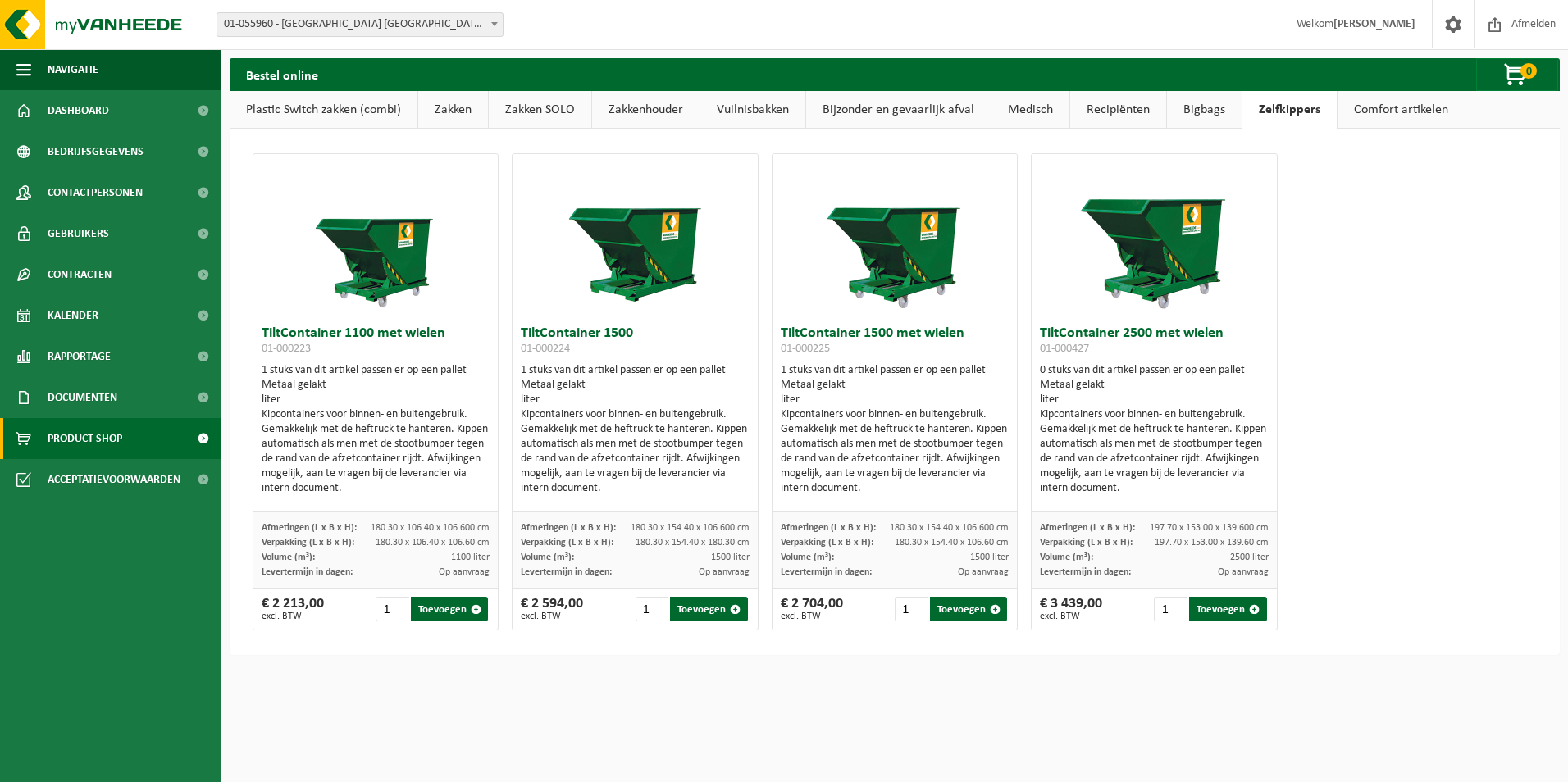
click at [1189, 110] on link "Bigbags" at bounding box center [1204, 109] width 75 height 38
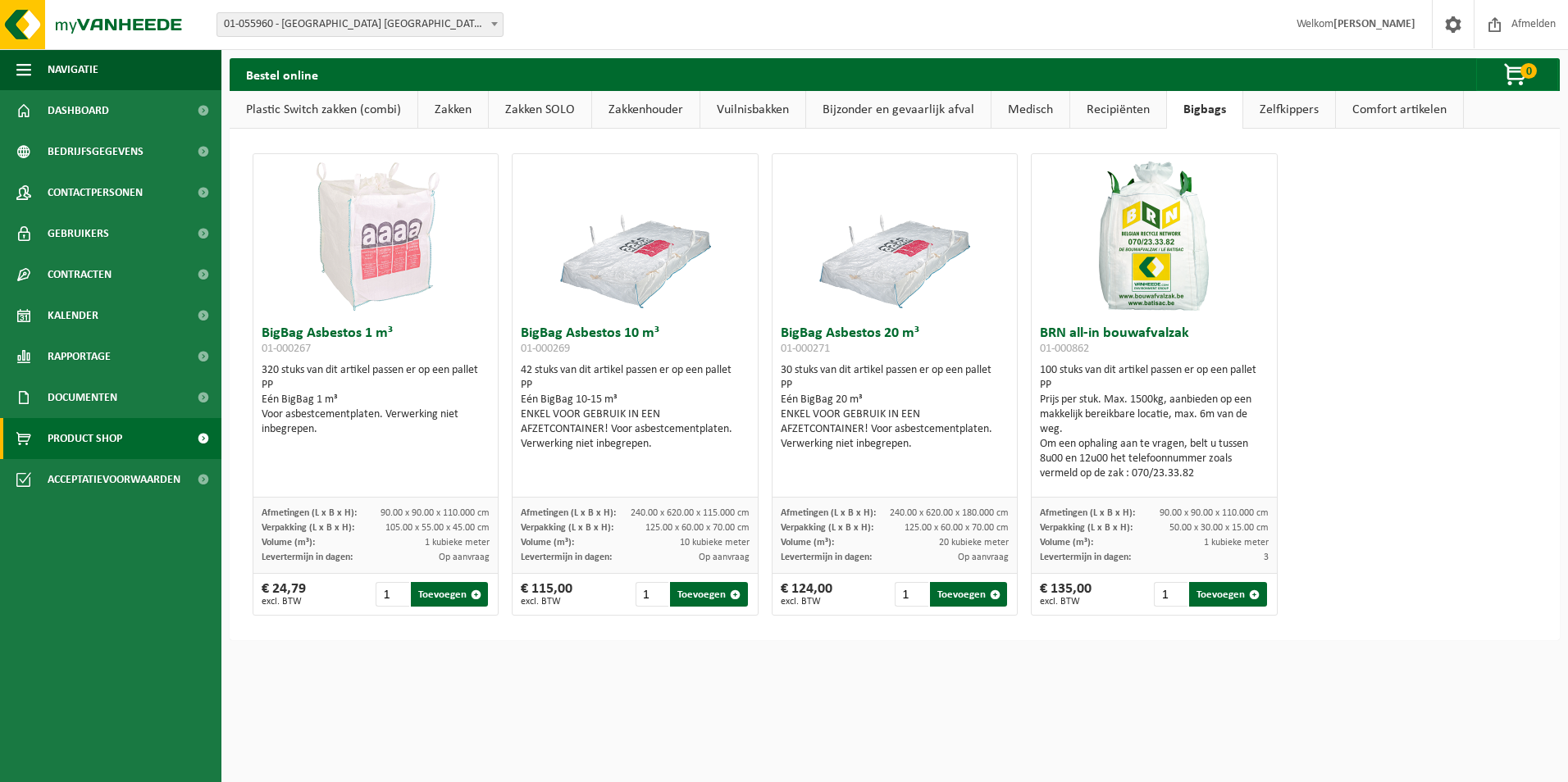
click at [1124, 102] on link "Recipiënten" at bounding box center [1118, 109] width 96 height 38
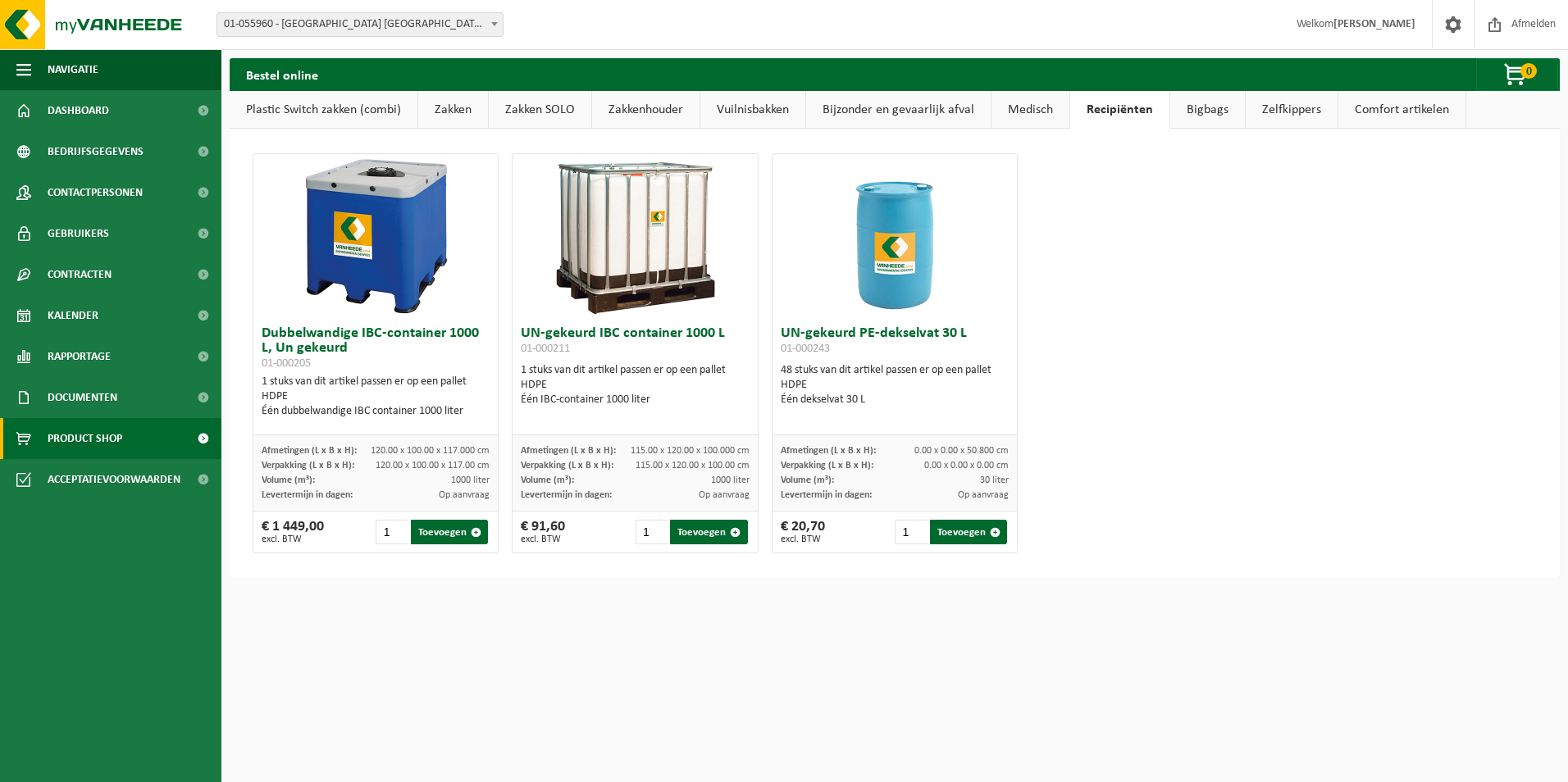
click at [1019, 107] on link "Medisch" at bounding box center [1030, 109] width 78 height 38
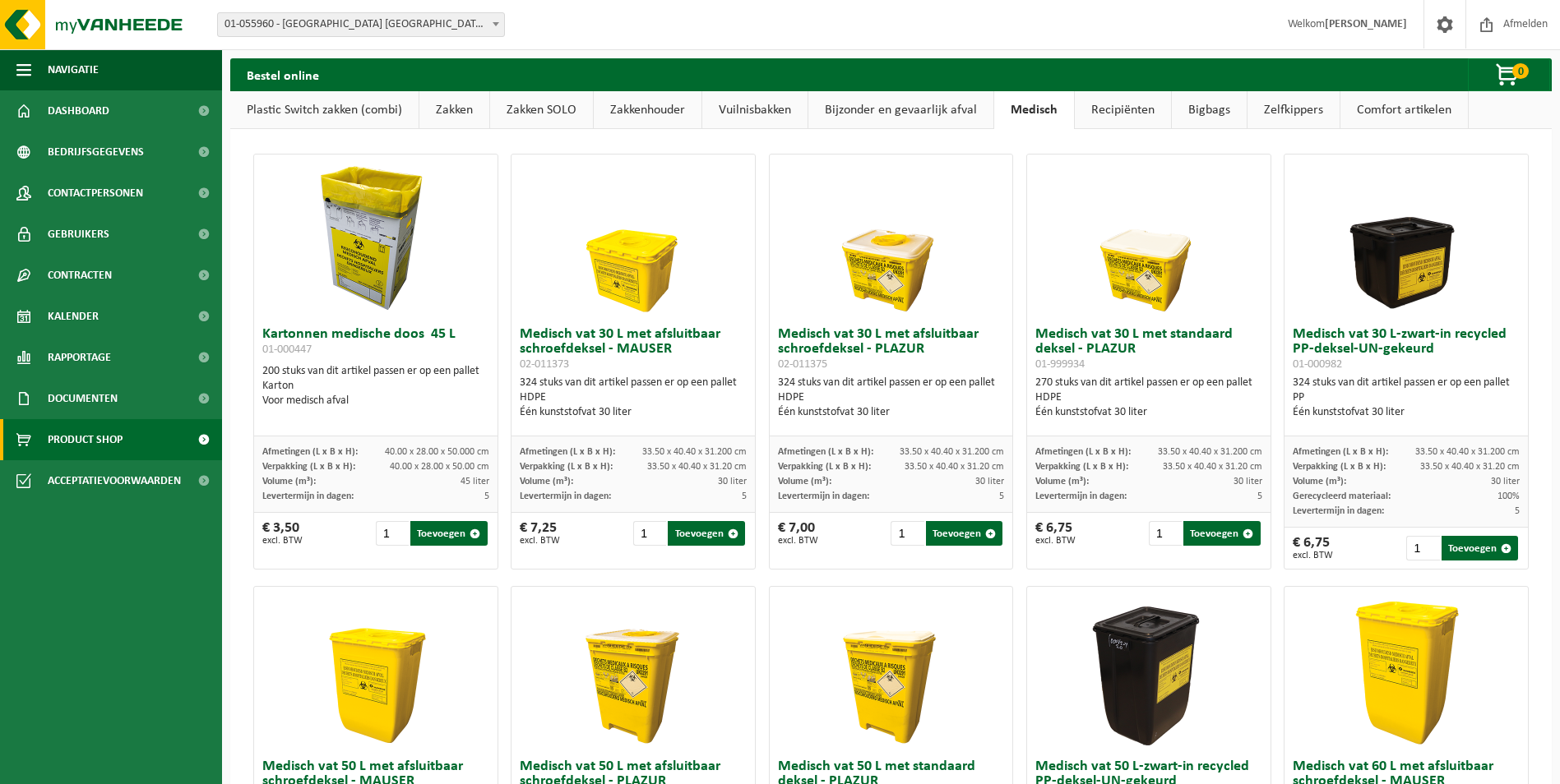
click at [1111, 108] on link "Recipiënten" at bounding box center [1123, 109] width 96 height 38
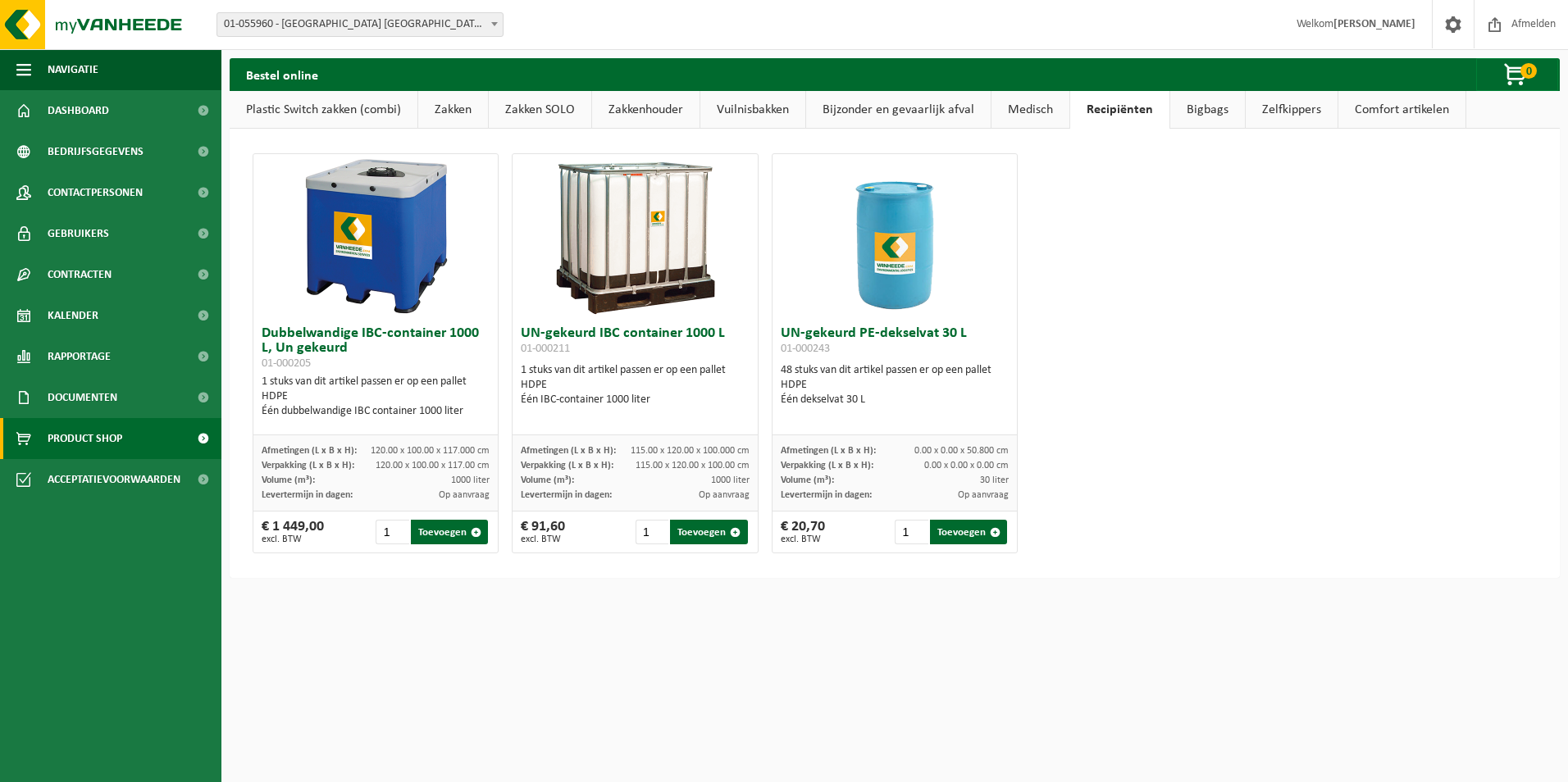
click at [1017, 107] on link "Medisch" at bounding box center [1030, 109] width 78 height 38
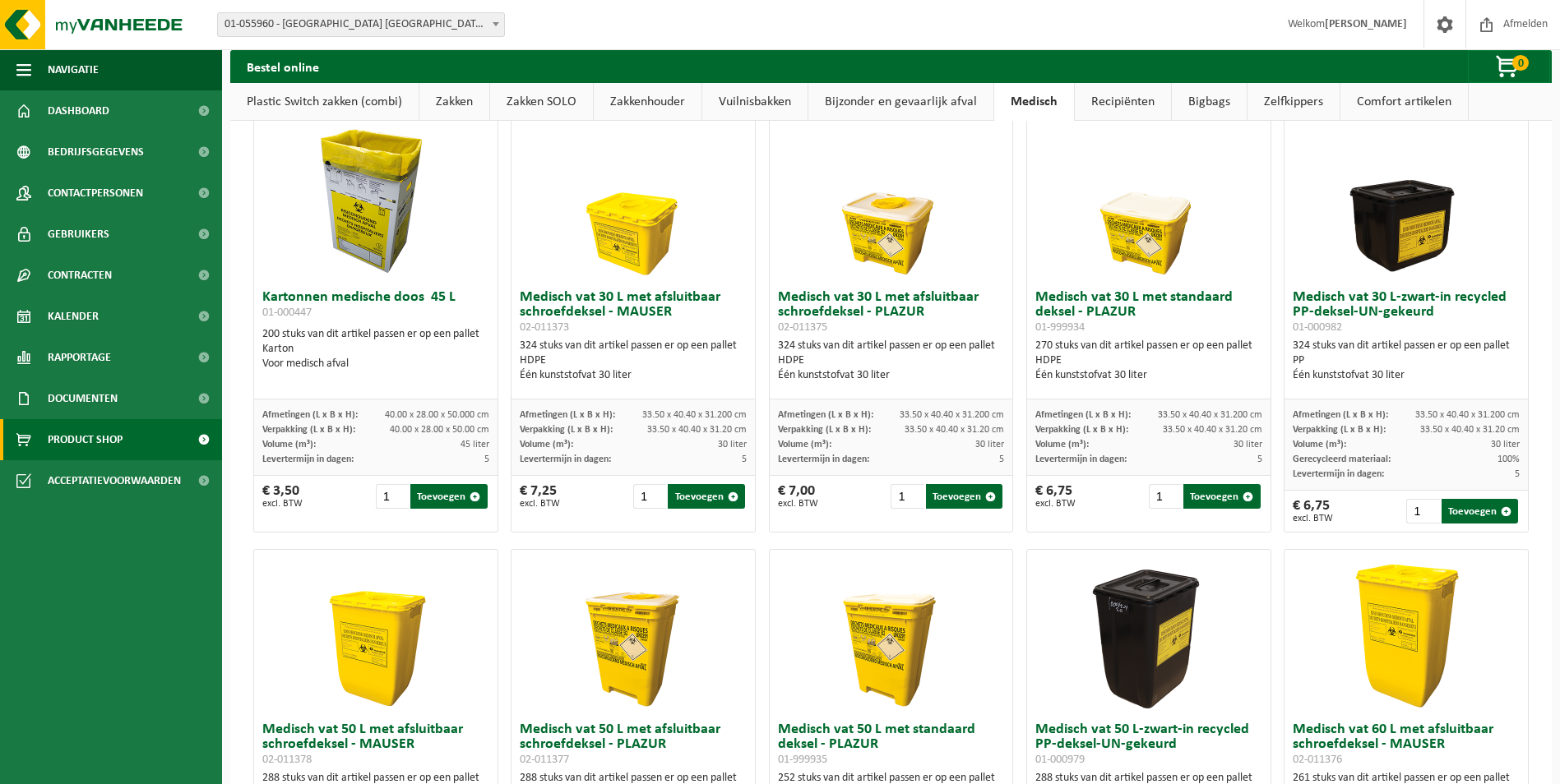
scroll to position [34, 0]
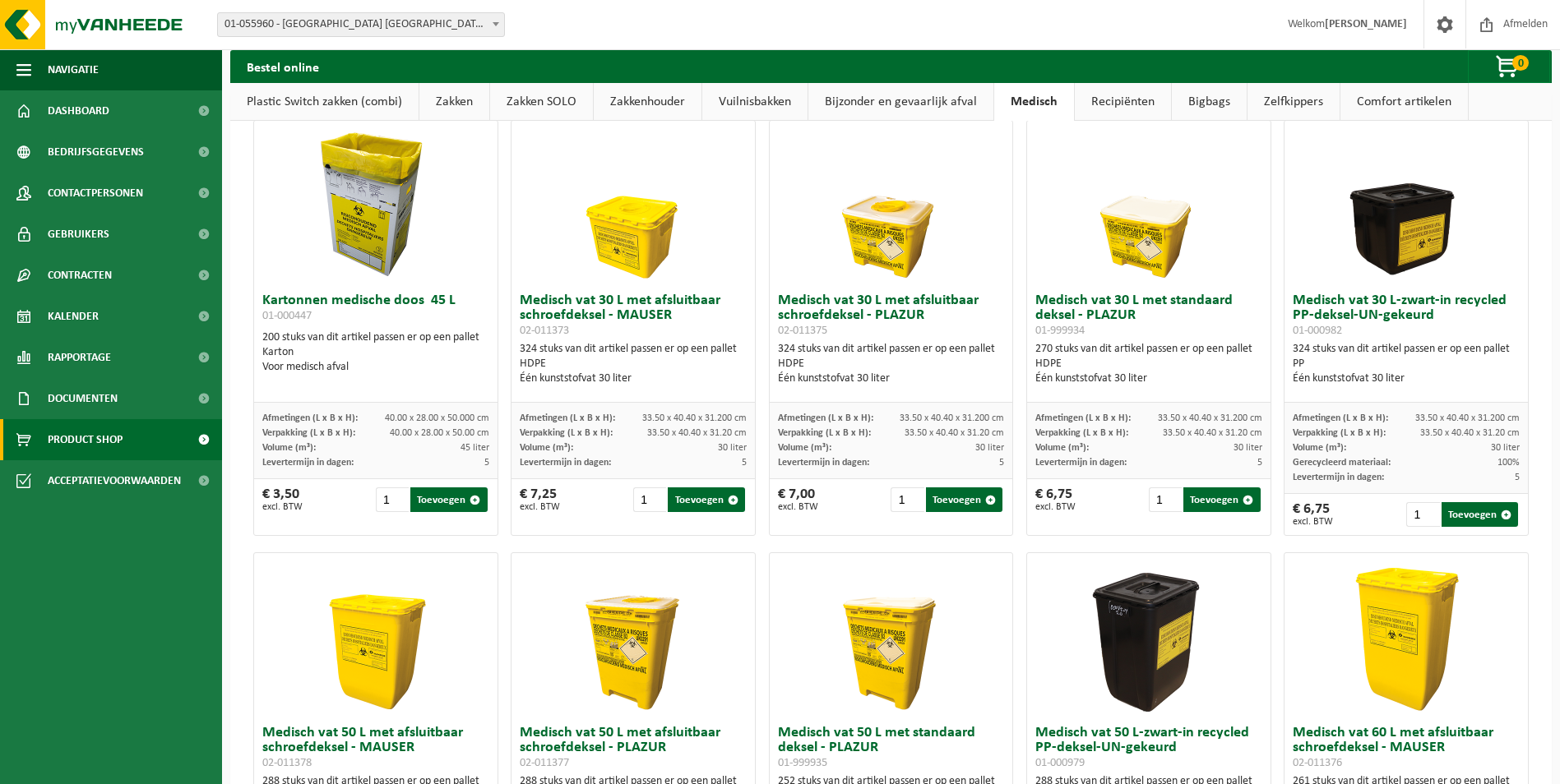
click at [890, 103] on link "Bijzonder en gevaarlijk afval" at bounding box center [901, 102] width 185 height 38
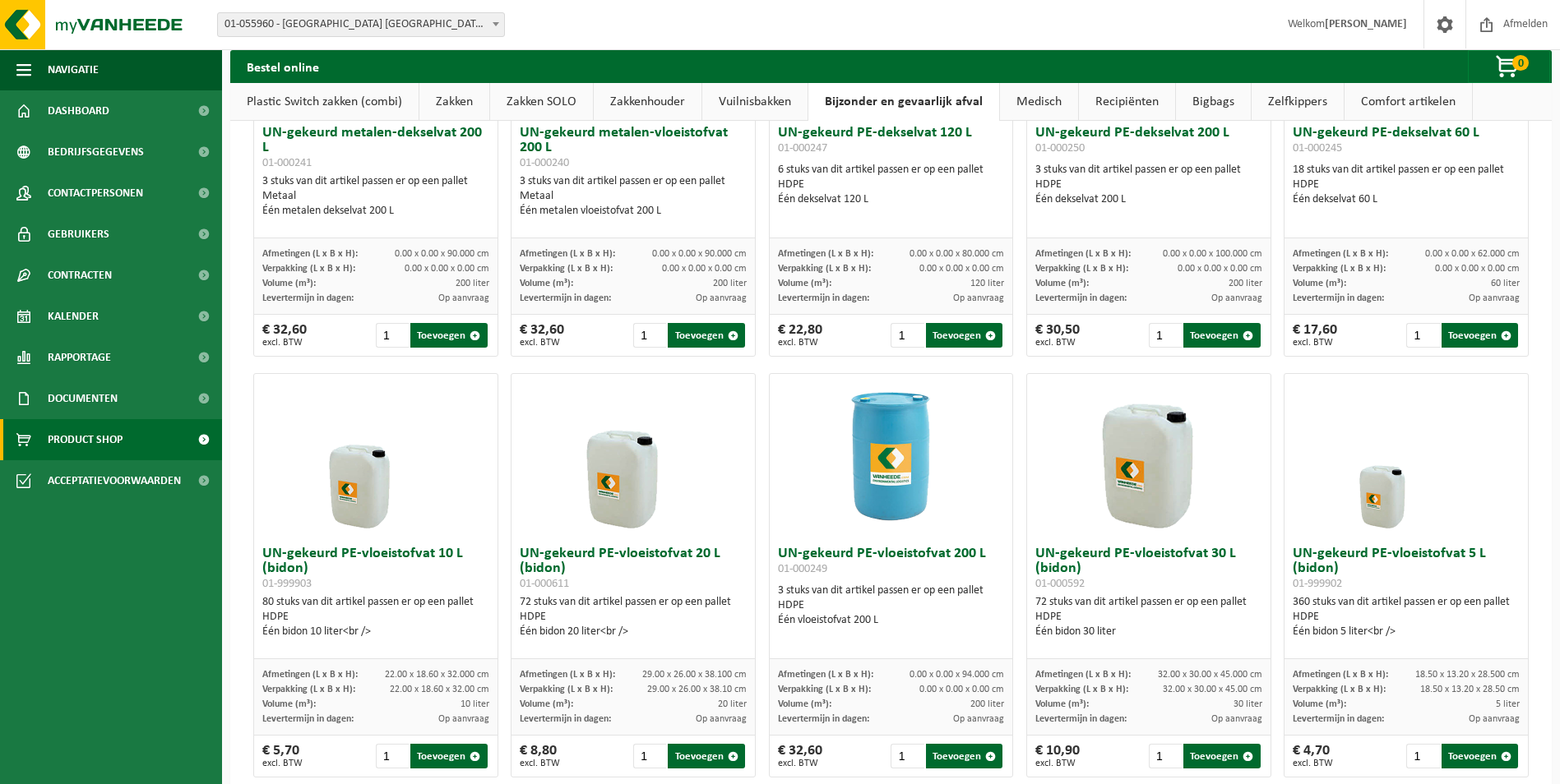
scroll to position [0, 0]
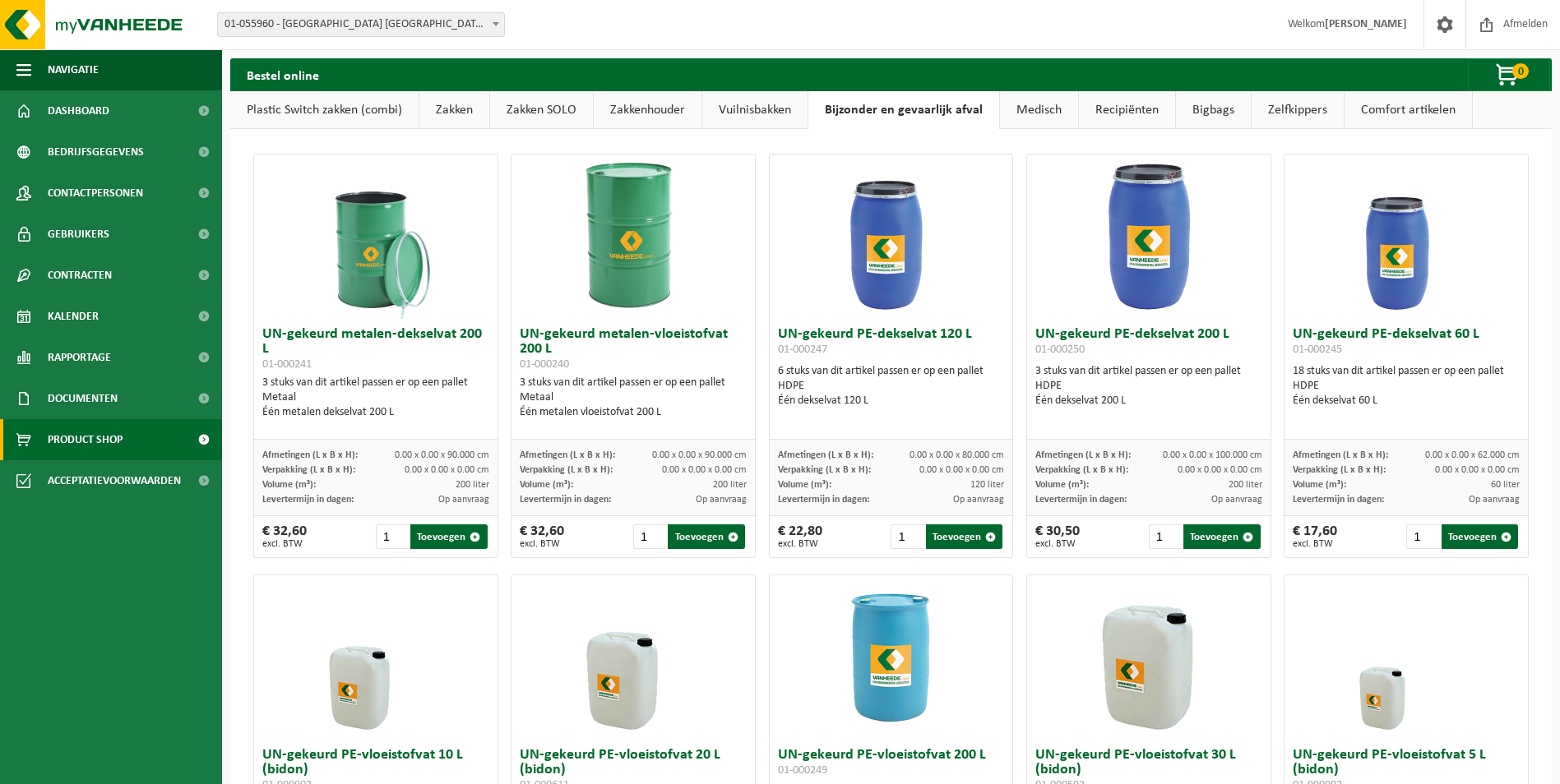
click at [741, 115] on link "Vuilnisbakken" at bounding box center [755, 109] width 105 height 38
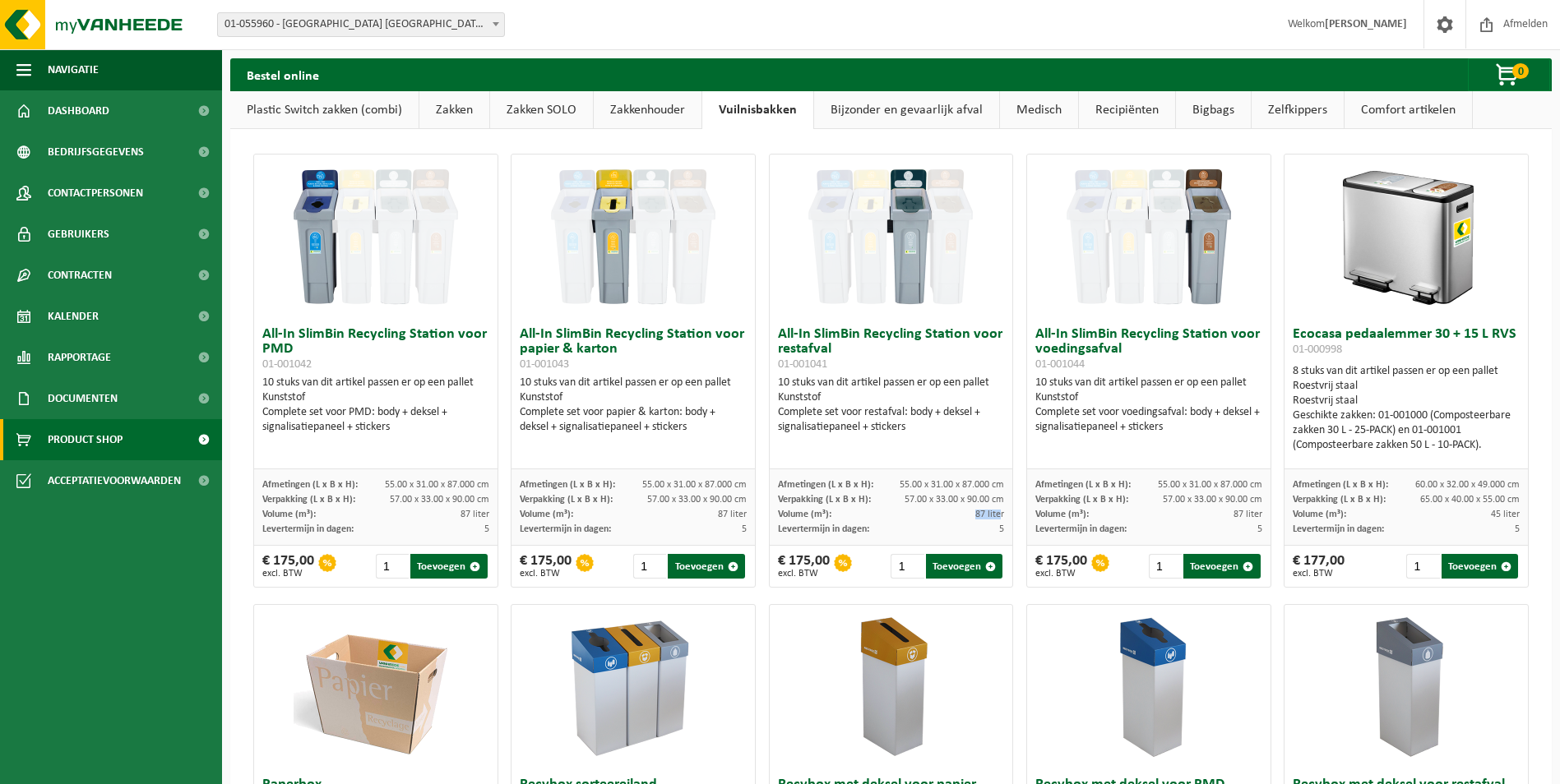
click at [629, 106] on link "Zakkenhouder" at bounding box center [648, 109] width 108 height 38
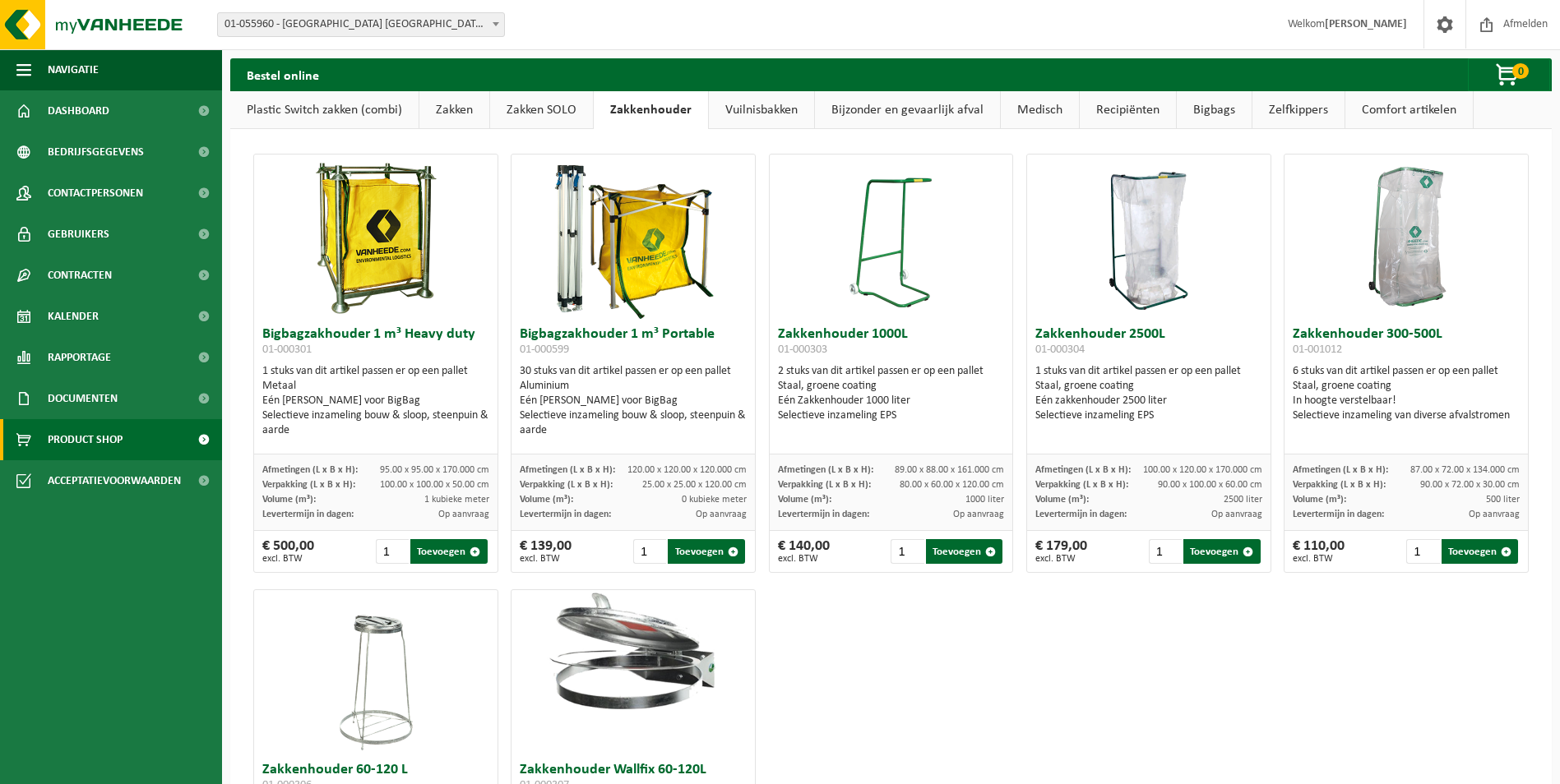
click at [528, 117] on link "Zakken SOLO" at bounding box center [542, 109] width 103 height 38
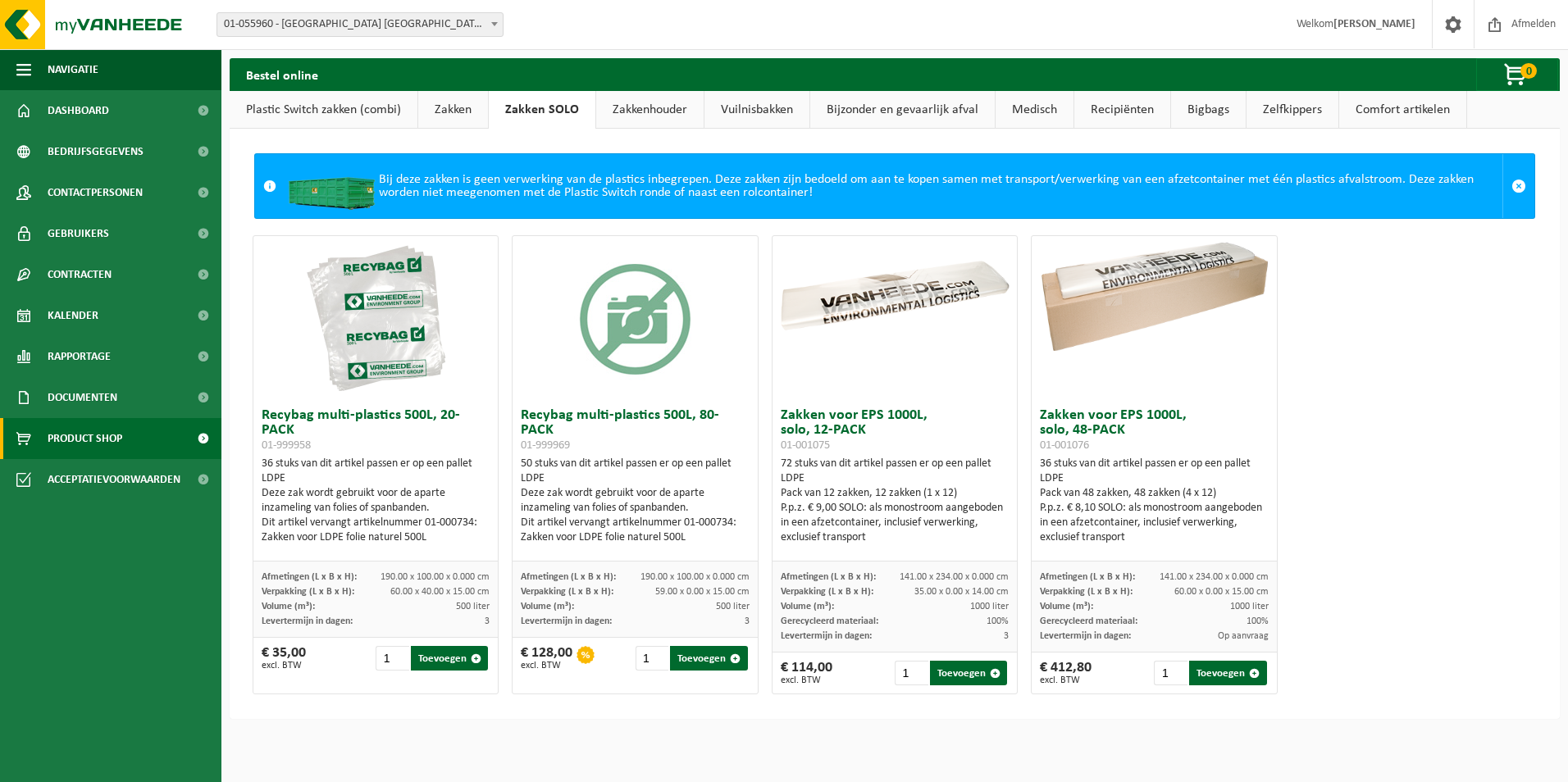
click at [445, 108] on link "Zakken" at bounding box center [453, 109] width 70 height 38
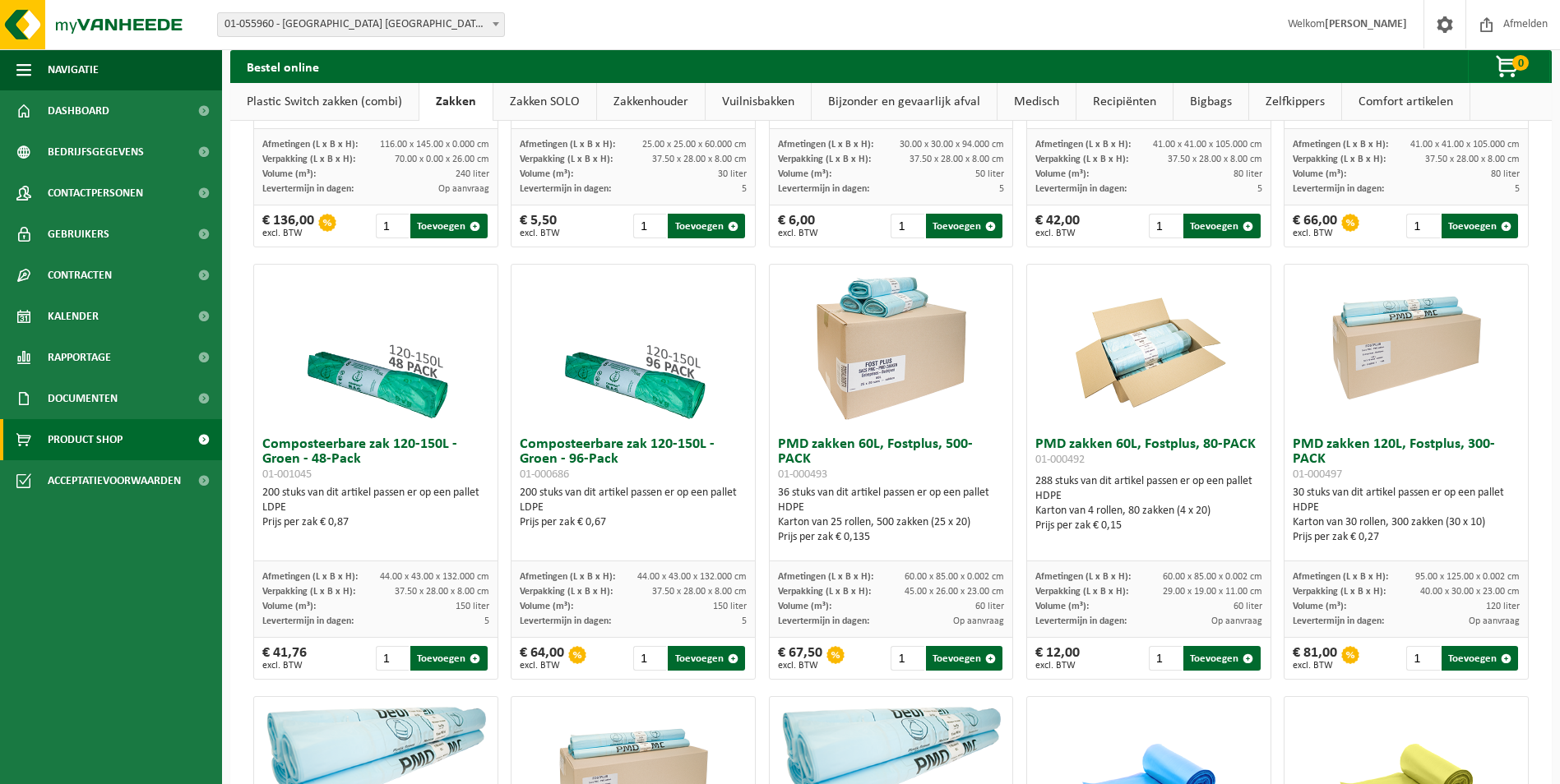
scroll to position [816, 0]
click at [719, 104] on link "Vuilnisbakken" at bounding box center [758, 102] width 105 height 38
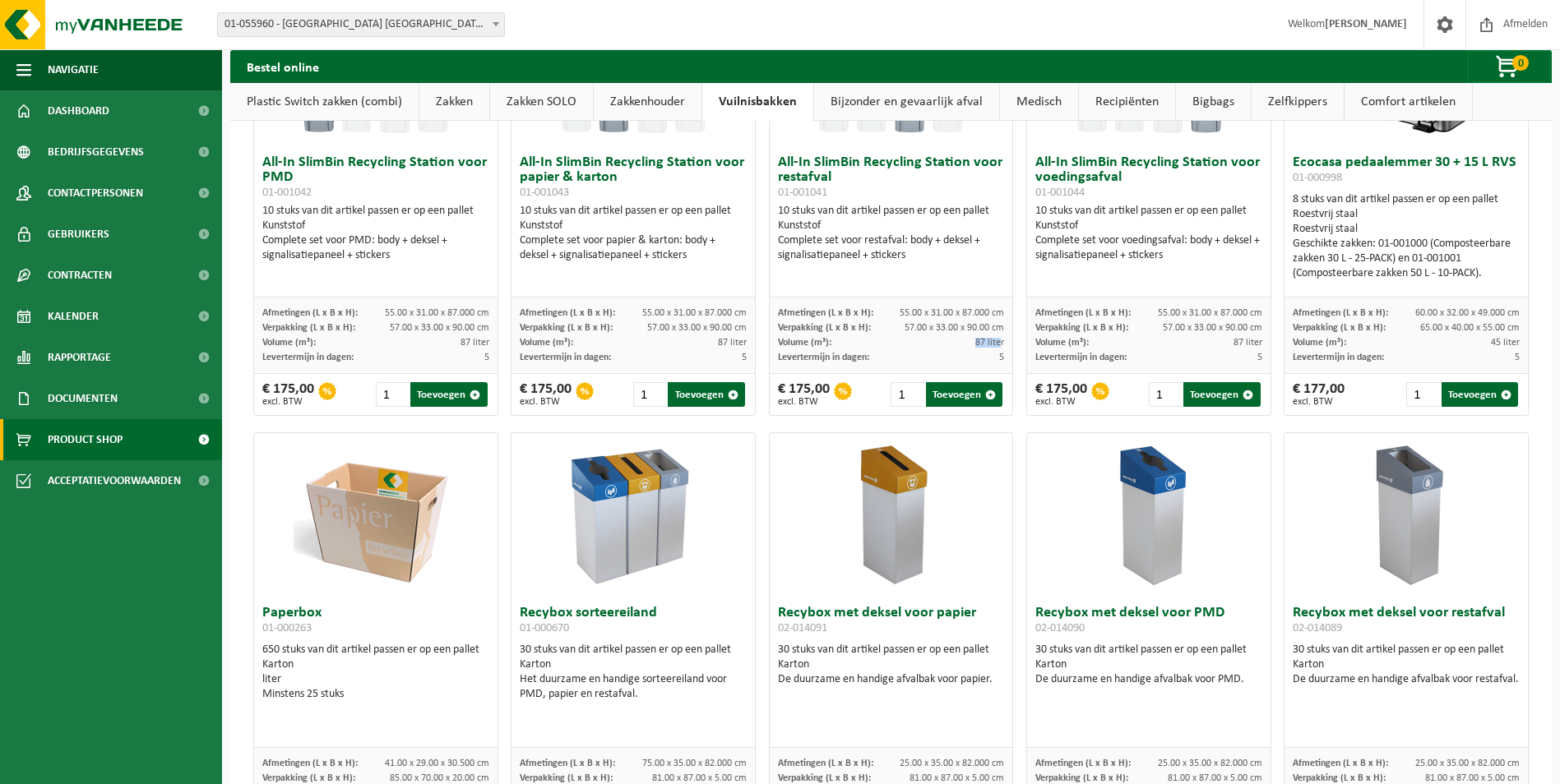
scroll to position [164, 0]
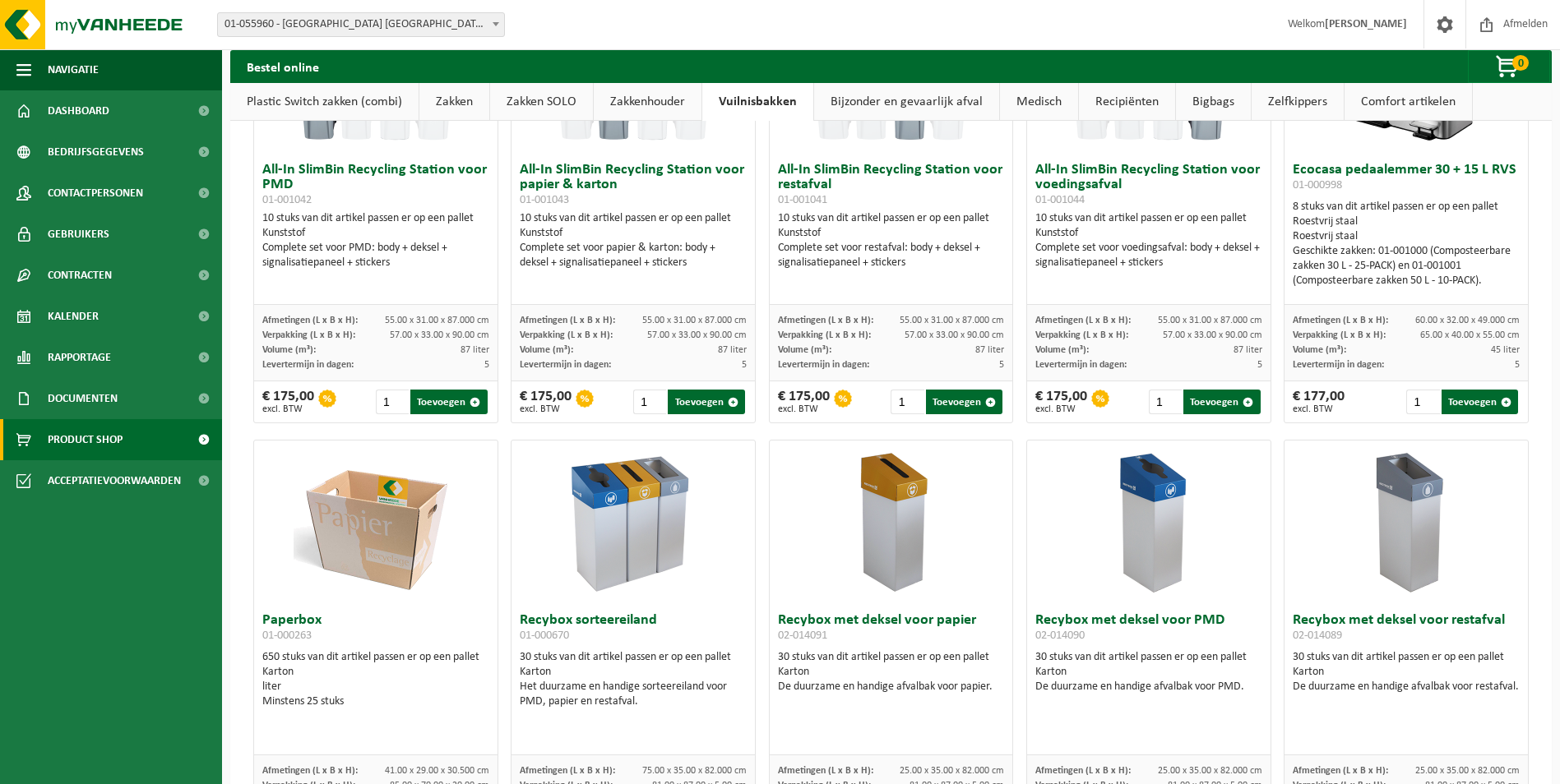
click at [685, 352] on div "Volume (m³): 87 liter" at bounding box center [633, 350] width 227 height 15
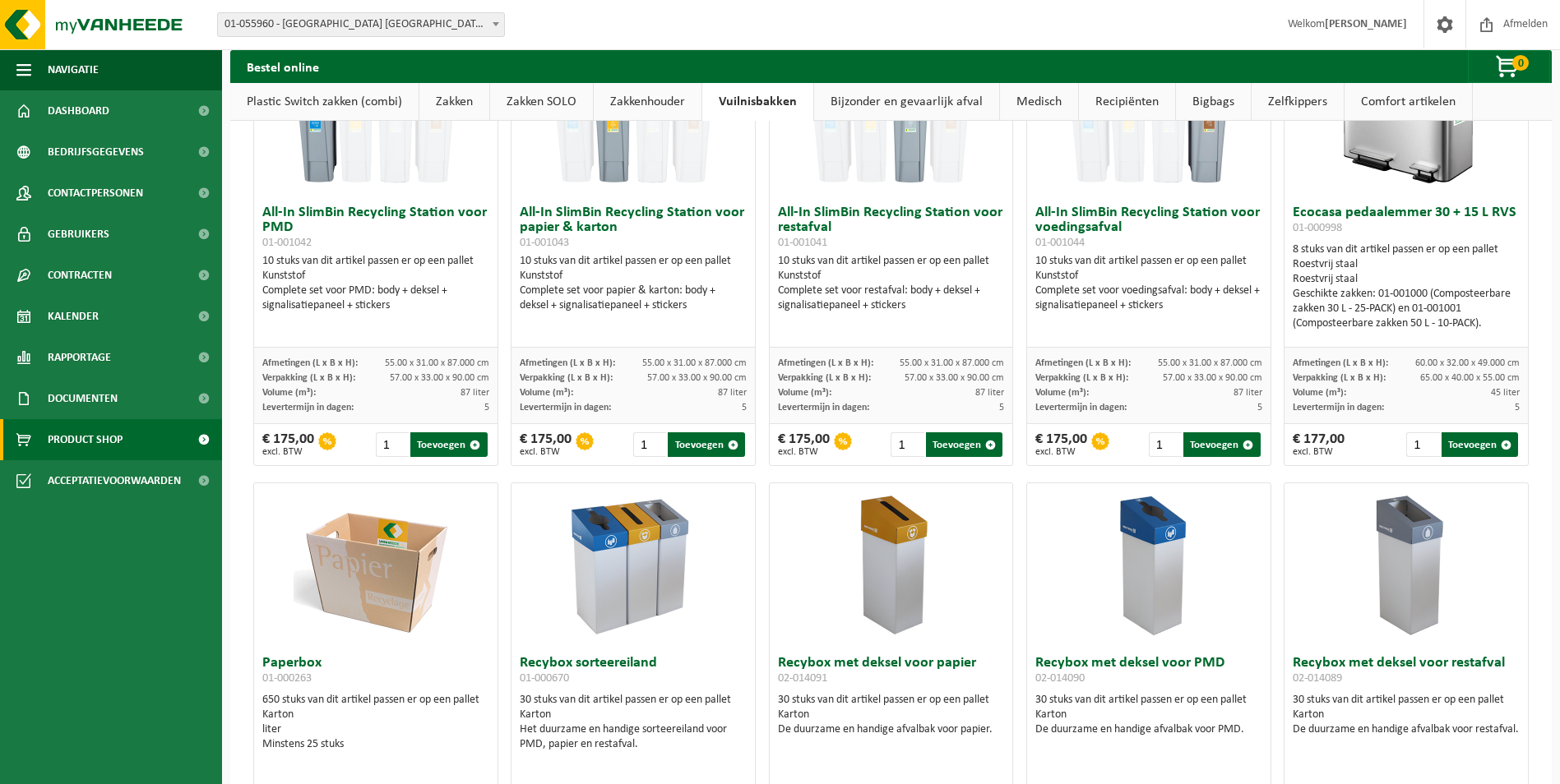
scroll to position [0, 0]
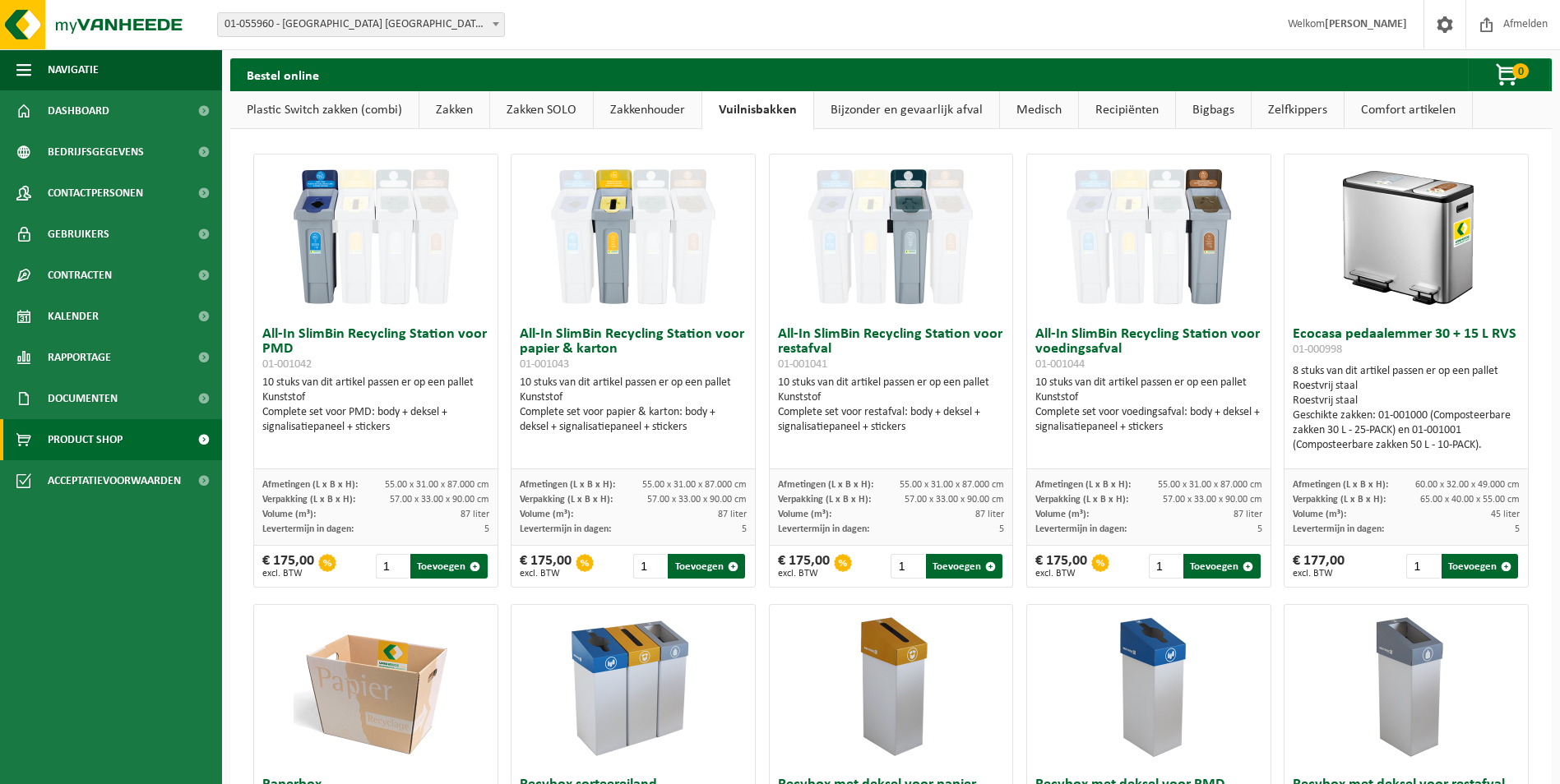
click at [895, 315] on img at bounding box center [890, 237] width 164 height 164
click at [900, 243] on img at bounding box center [890, 237] width 164 height 164
click at [909, 207] on img at bounding box center [890, 237] width 164 height 164
drag, startPoint x: 909, startPoint y: 207, endPoint x: 889, endPoint y: 356, distance: 150.3
click at [911, 285] on img at bounding box center [890, 237] width 164 height 164
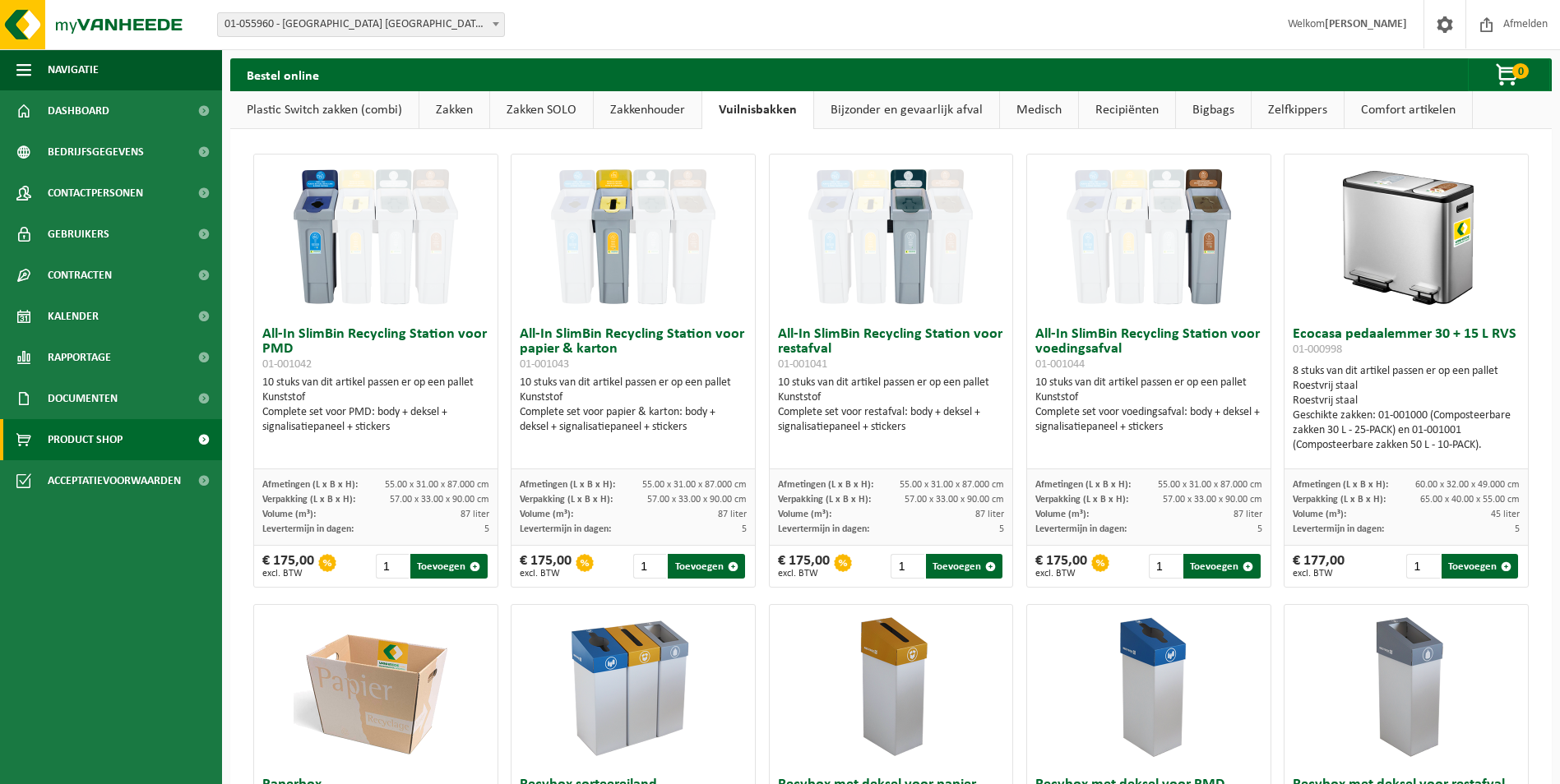
drag, startPoint x: 889, startPoint y: 359, endPoint x: 889, endPoint y: 369, distance: 10.0
click at [889, 366] on h3 "All-In SlimBin Recycling Station voor restafval 01-001041" at bounding box center [890, 349] width 227 height 45
click at [876, 405] on div "10 stuks van dit artikel passen er op een pallet Kunststof Complete set voor re…" at bounding box center [890, 405] width 227 height 59
click at [865, 408] on div "Complete set voor restafval: body + deksel + signalisatiepaneel + stickers" at bounding box center [890, 419] width 227 height 29
drag, startPoint x: 862, startPoint y: 407, endPoint x: 868, endPoint y: 361, distance: 46.4
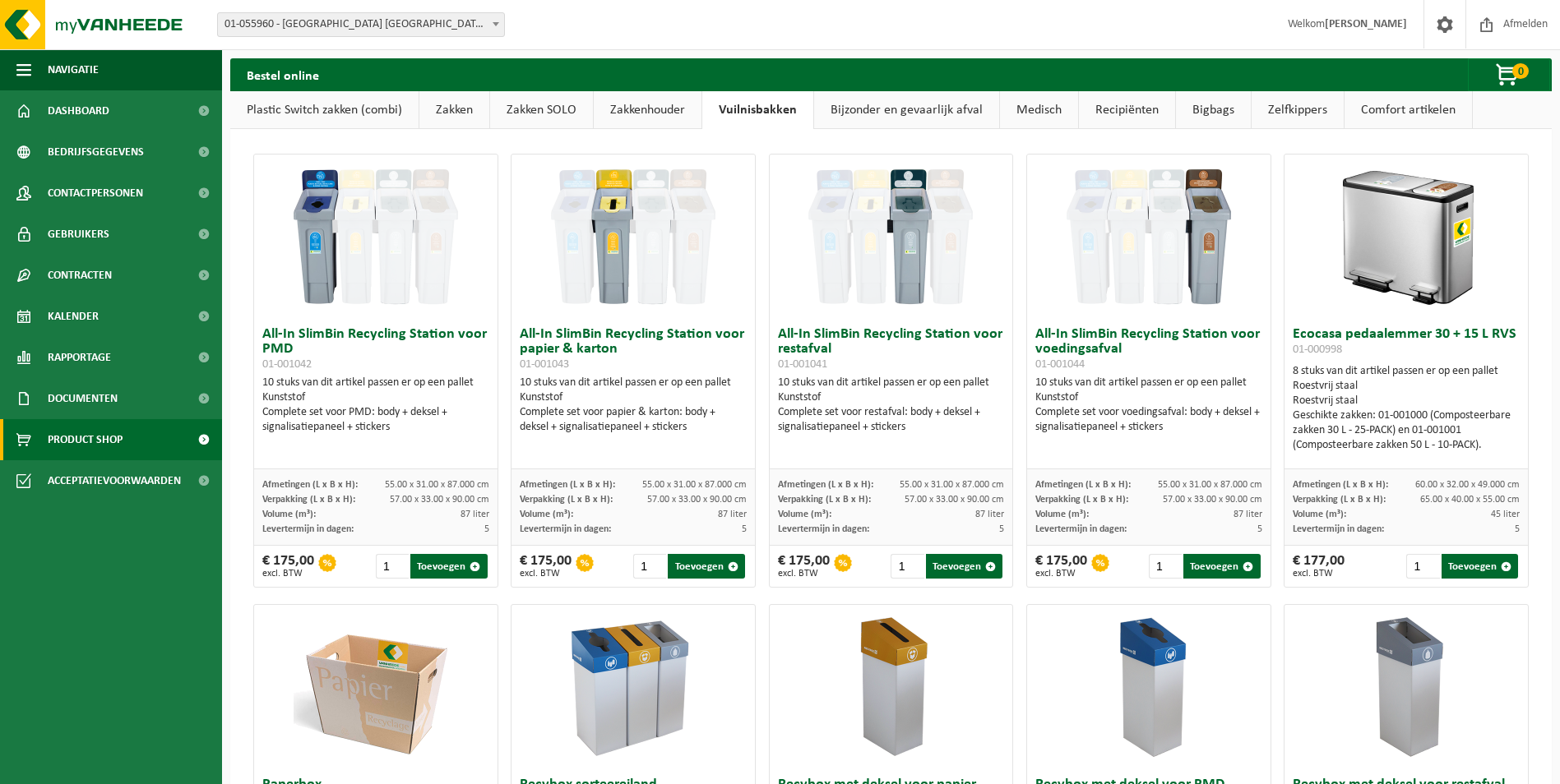
click at [860, 405] on div "Complete set voor restafval: body + deksel + signalisatiepaneel + stickers" at bounding box center [890, 419] width 227 height 29
click at [875, 328] on h3 "All-In SlimBin Recycling Station voor restafval 01-001041" at bounding box center [890, 349] width 227 height 45
click at [885, 290] on img at bounding box center [890, 237] width 164 height 164
click at [889, 255] on img at bounding box center [890, 237] width 164 height 164
click at [617, 301] on img at bounding box center [633, 237] width 164 height 164
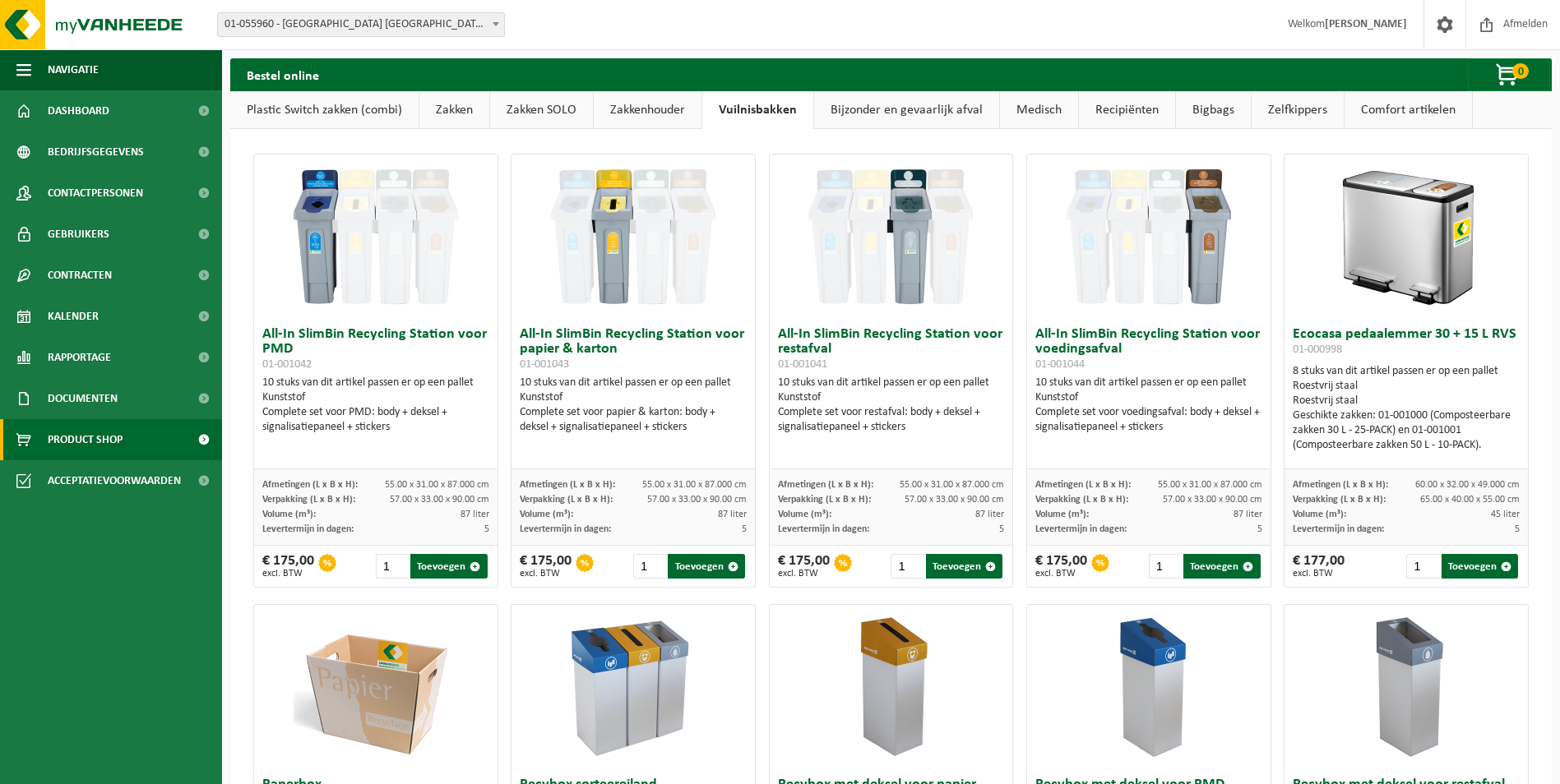
drag, startPoint x: 395, startPoint y: 118, endPoint x: 505, endPoint y: 602, distance: 496.3
